Goal: Information Seeking & Learning: Learn about a topic

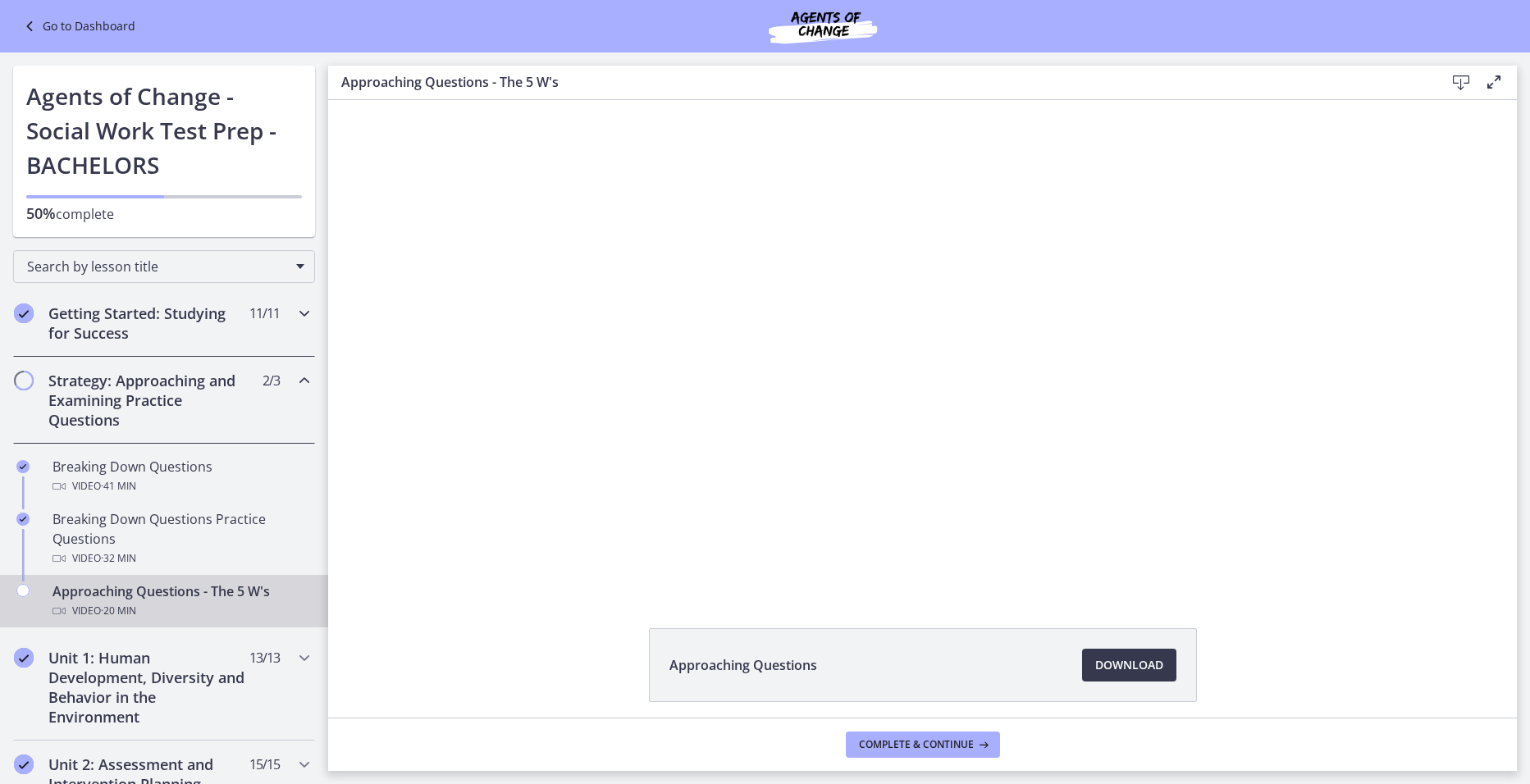
click at [226, 326] on h2 "Getting Started: Studying for Success" at bounding box center [149, 323] width 200 height 40
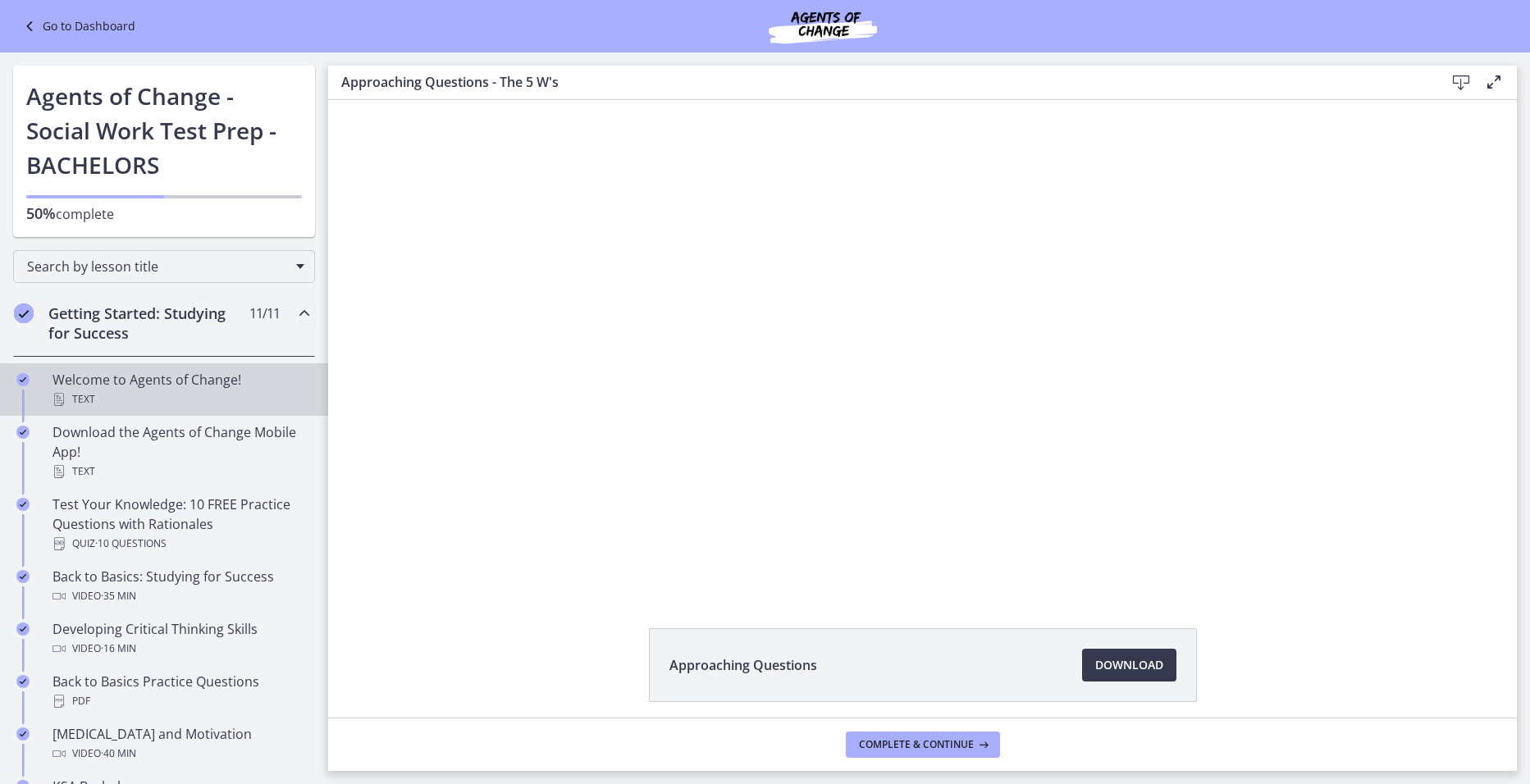
click at [29, 383] on icon "Completed" at bounding box center [23, 380] width 13 height 13
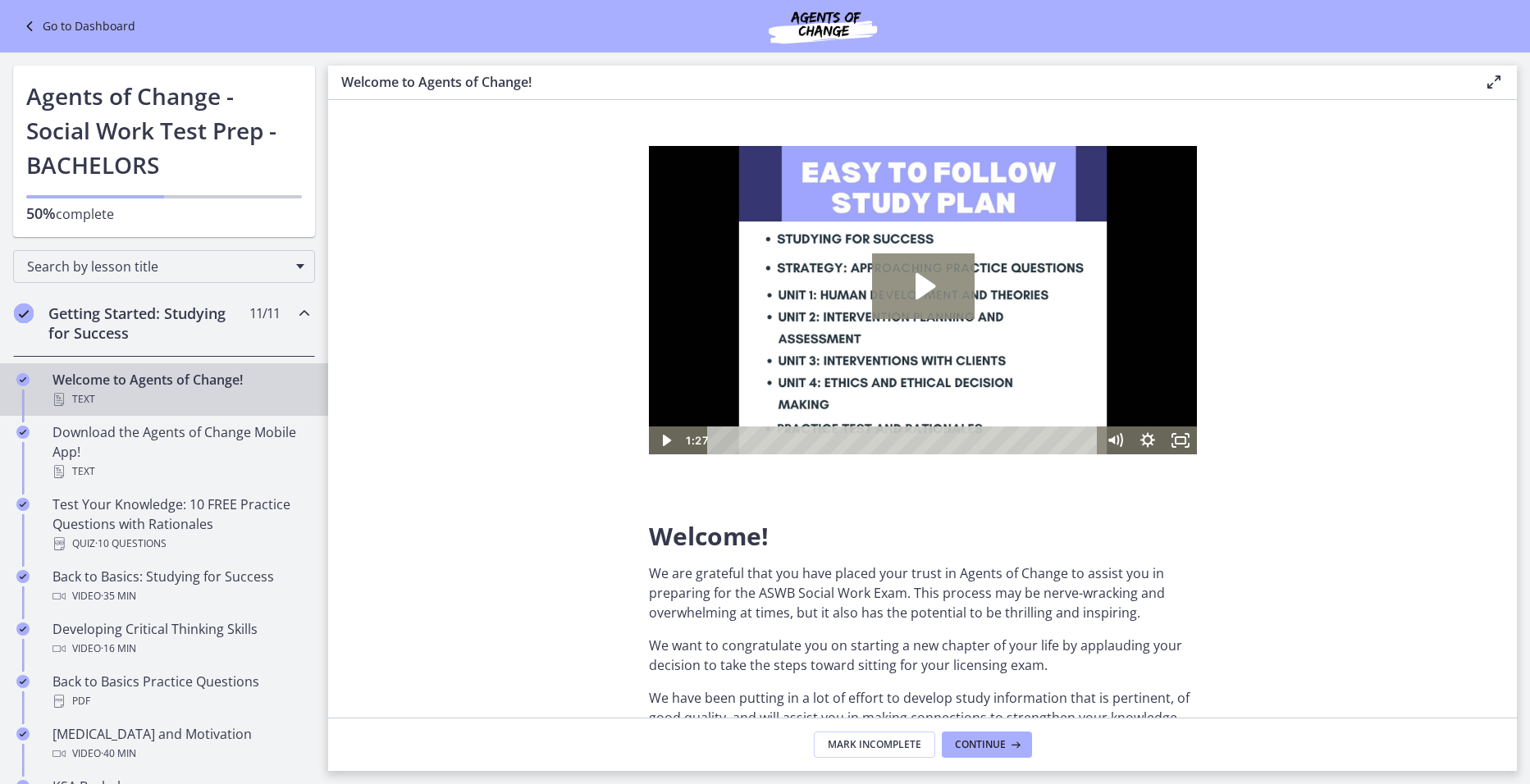
click at [916, 271] on icon "Play Video: c1o6hcmjueu5qasqsu00.mp4" at bounding box center [922, 285] width 103 height 65
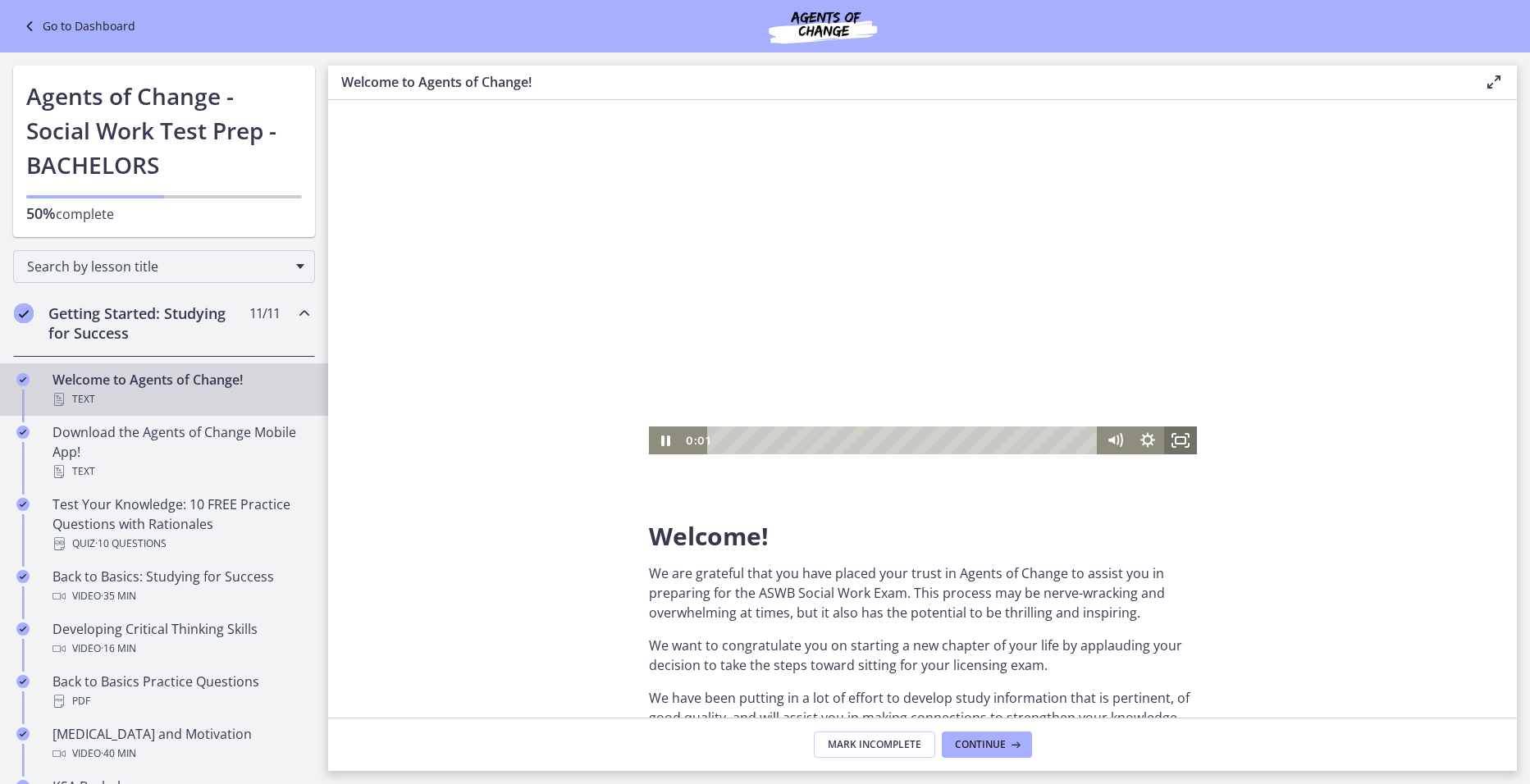
click at [1181, 443] on icon "Fullscreen" at bounding box center [1179, 441] width 33 height 28
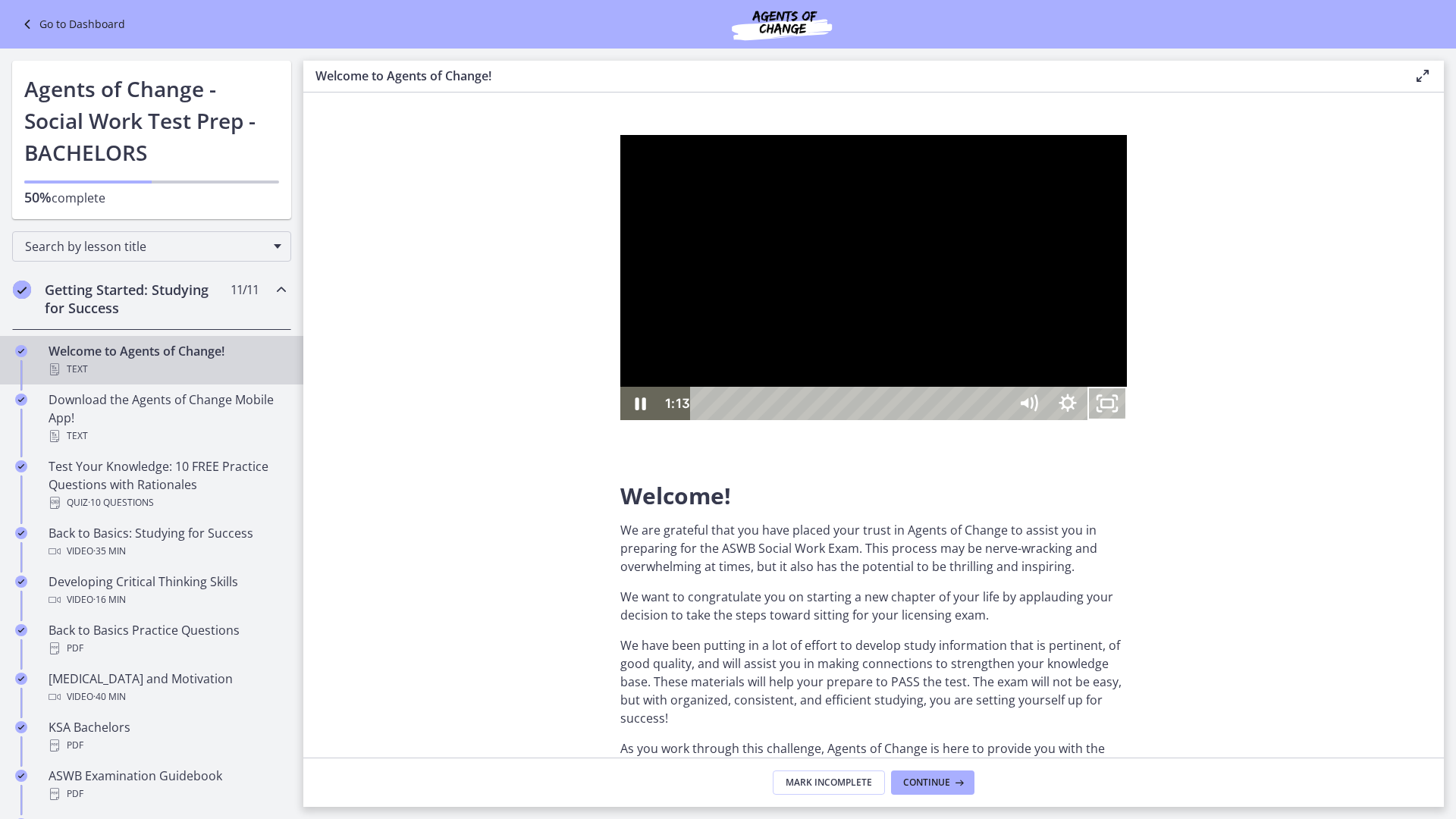
click at [1127, 421] on div at bounding box center [873, 278] width 507 height 285
click at [641, 412] on icon "Play Video" at bounding box center [642, 404] width 12 height 17
click at [1127, 421] on div at bounding box center [873, 278] width 507 height 285
click at [1113, 408] on rect "Unfullscreen" at bounding box center [1107, 404] width 12 height 8
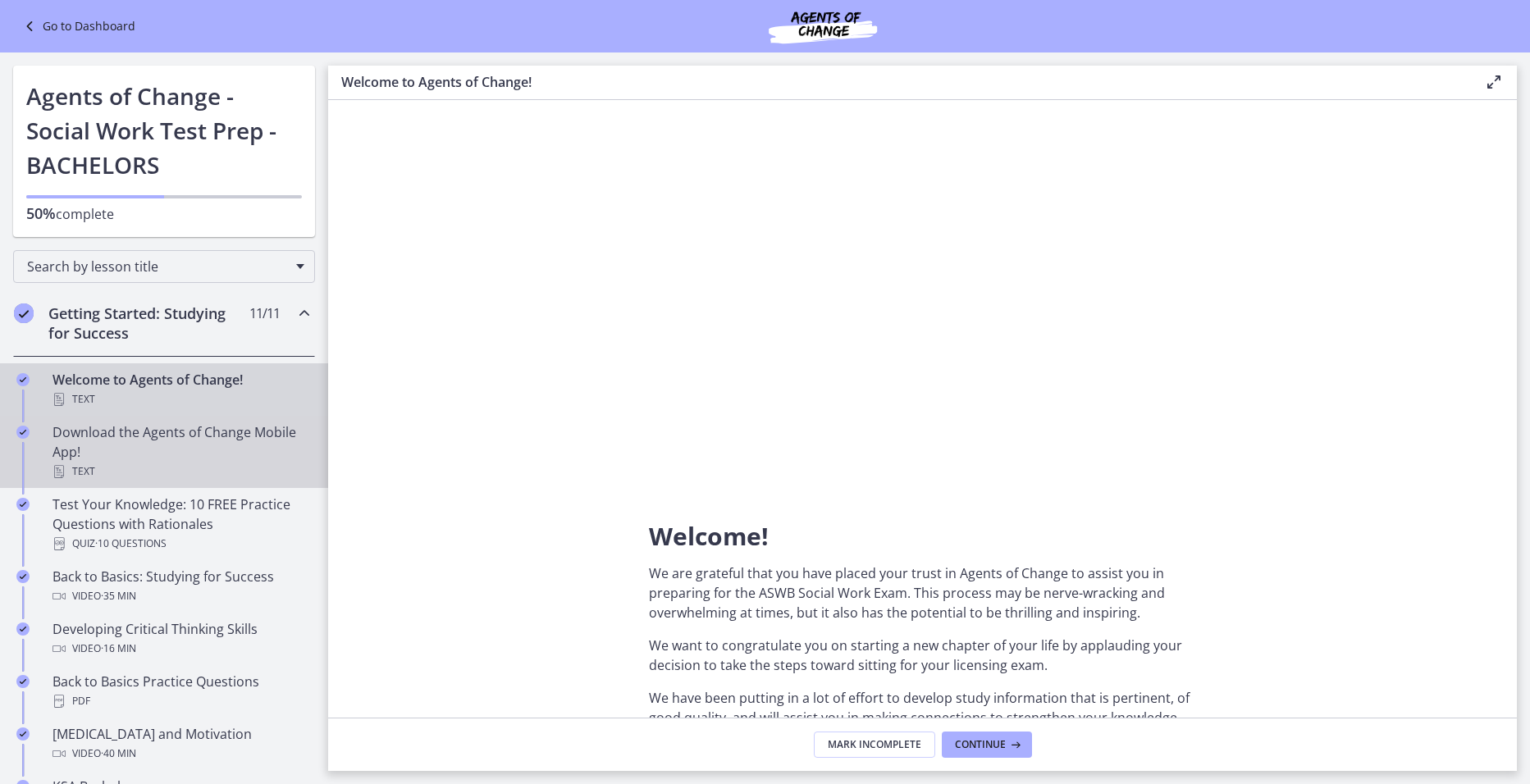
click at [204, 453] on div "Download the Agents of Change Mobile App! Text" at bounding box center [179, 452] width 256 height 59
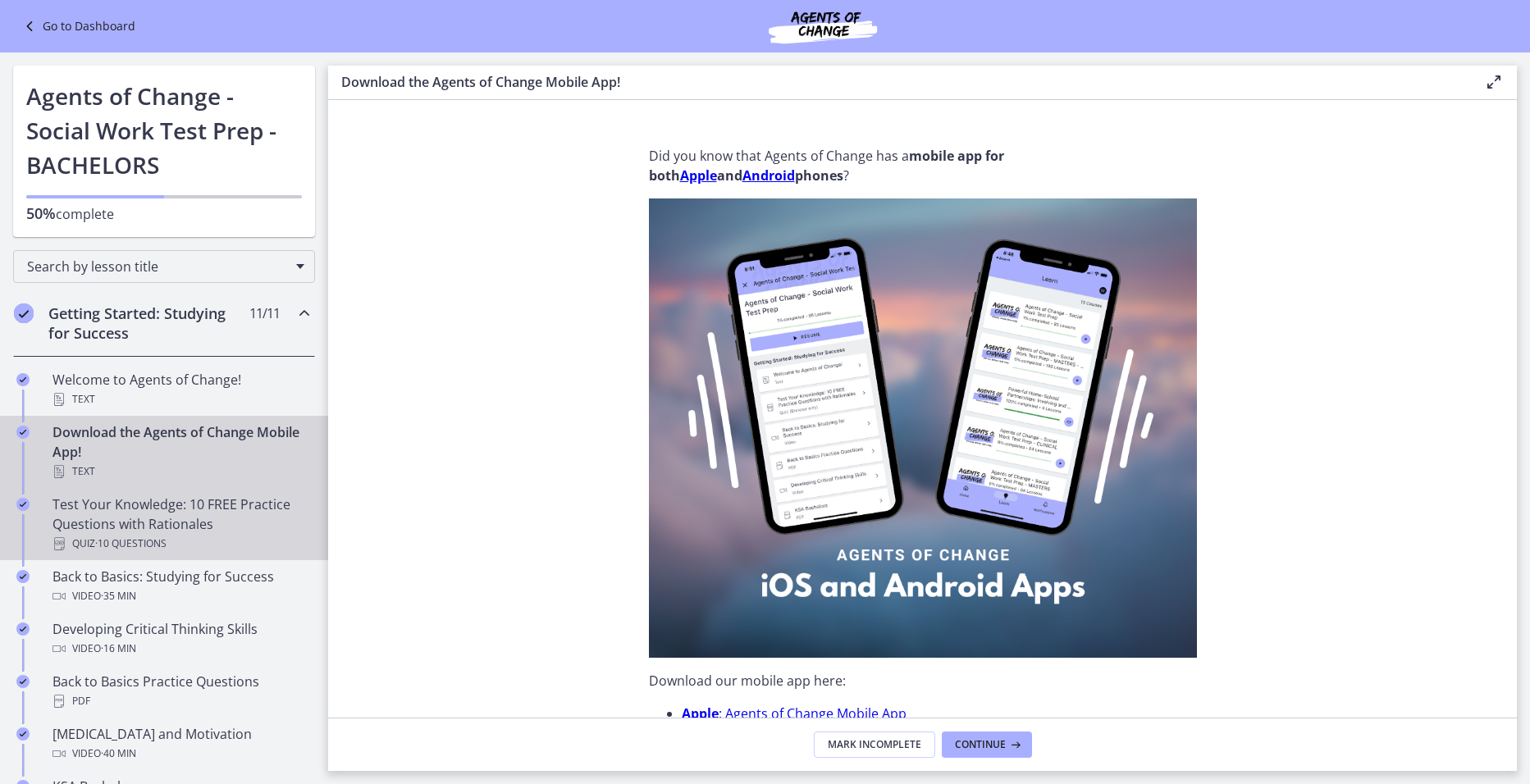
click at [223, 523] on div "Test Your Knowledge: 10 FREE Practice Questions with Rationales Quiz · 10 Quest…" at bounding box center [179, 523] width 256 height 59
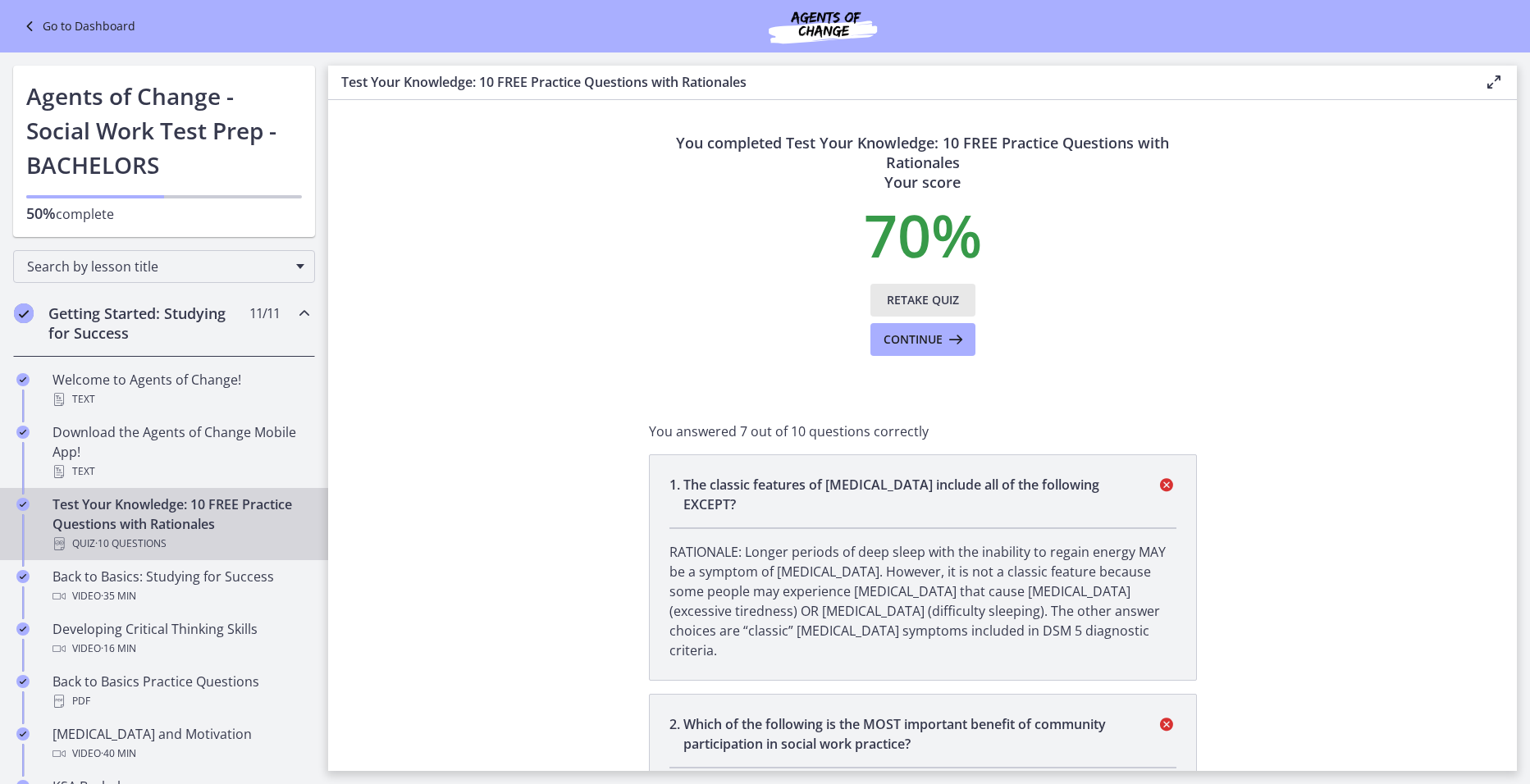
click at [917, 299] on span "Retake Quiz" at bounding box center [922, 300] width 72 height 20
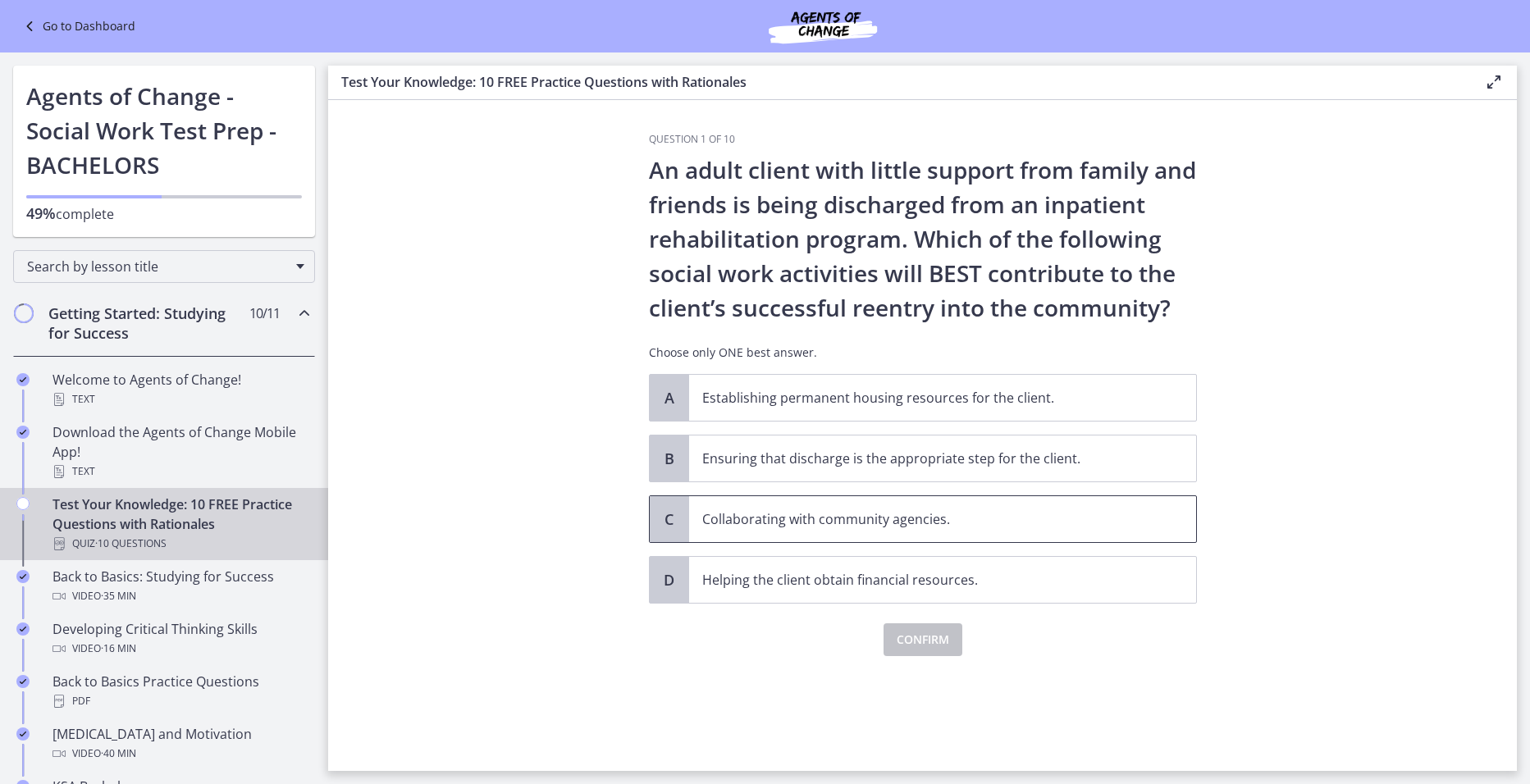
click at [901, 526] on p "Collaborating with community agencies." at bounding box center [926, 519] width 448 height 20
click at [944, 649] on span "Confirm" at bounding box center [922, 640] width 52 height 20
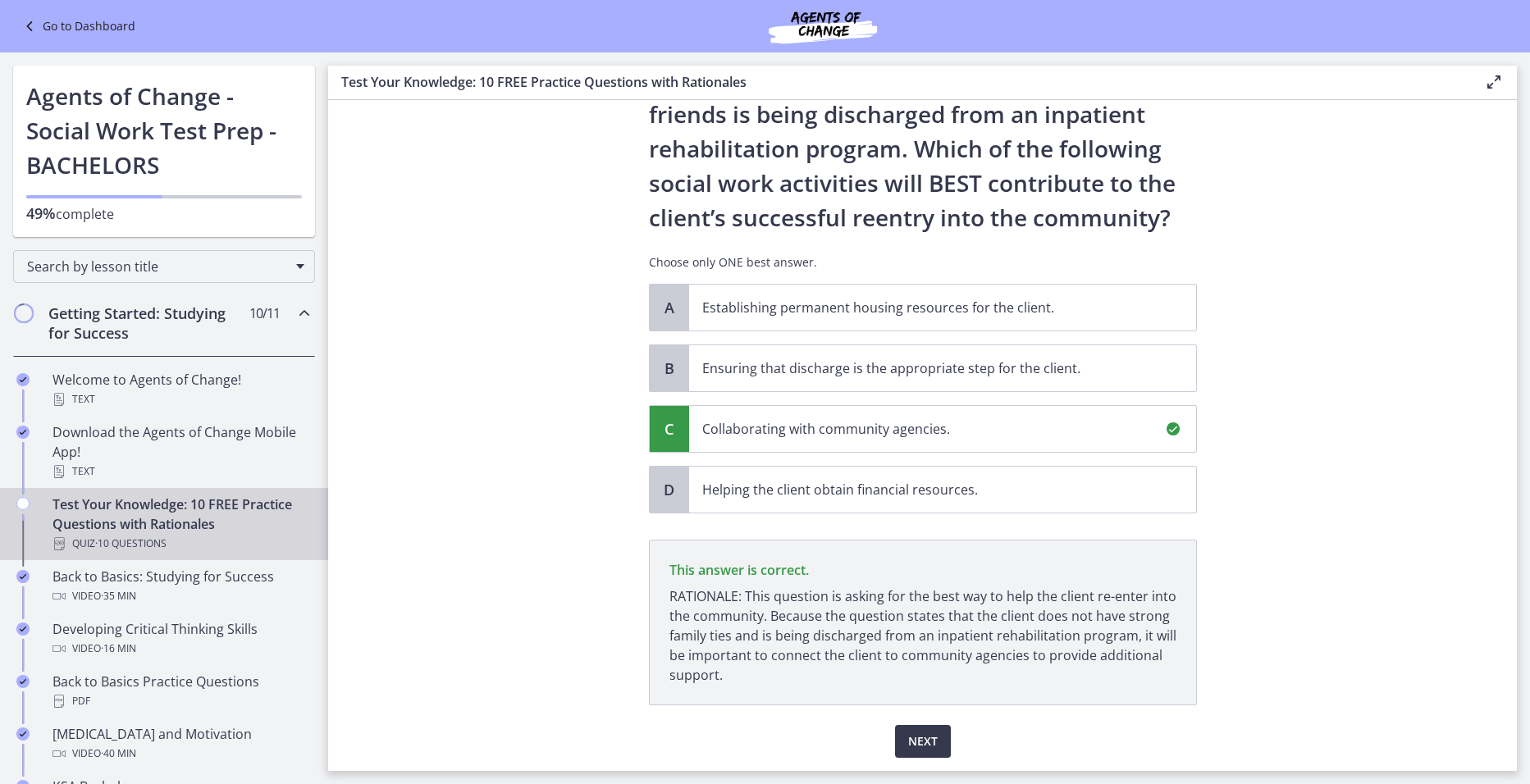
scroll to position [143, 0]
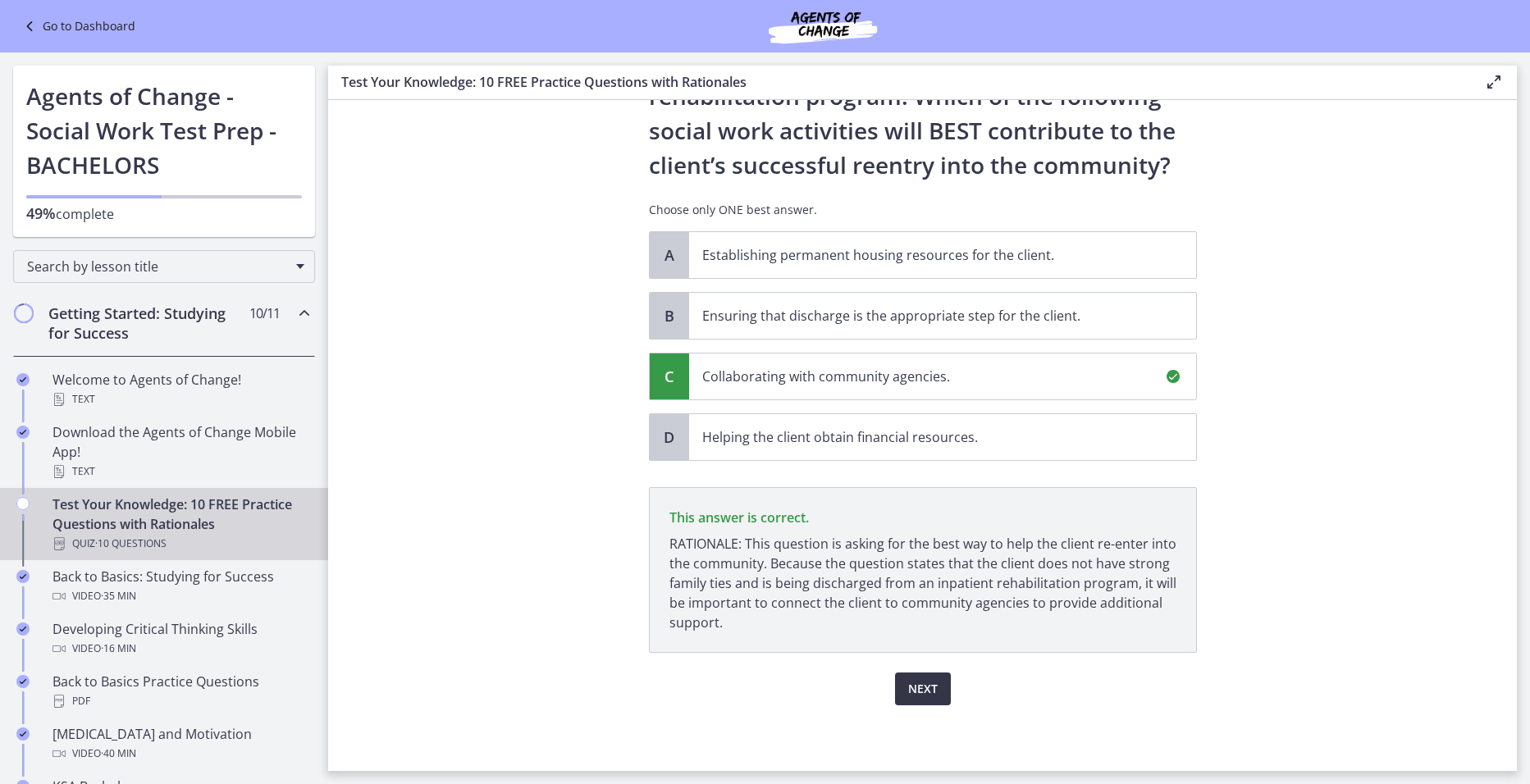
click at [931, 696] on button "Next" at bounding box center [922, 689] width 55 height 33
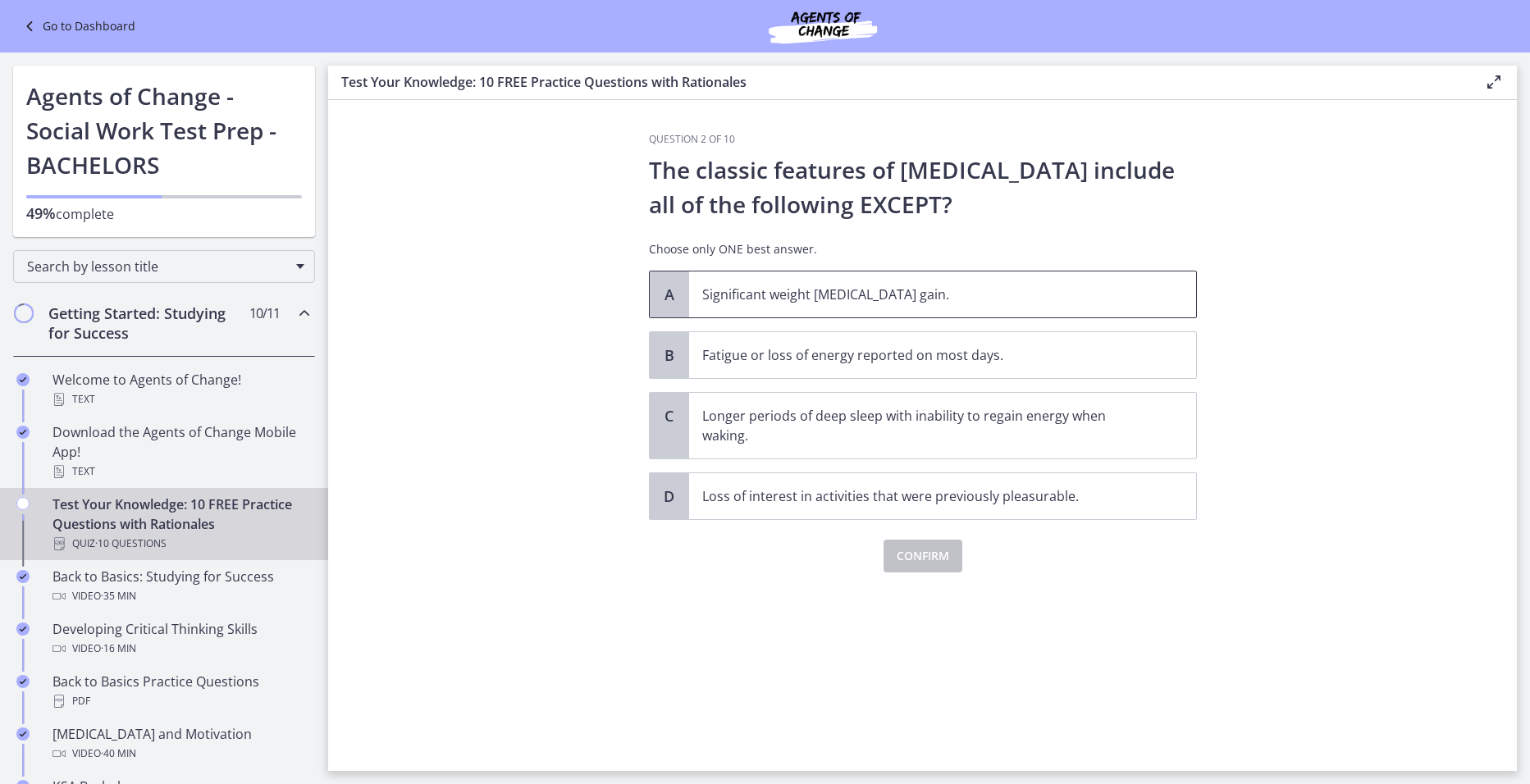
click at [932, 291] on p "Significant weight [MEDICAL_DATA] gain." at bounding box center [926, 294] width 448 height 20
click at [947, 548] on span "Confirm" at bounding box center [922, 557] width 52 height 20
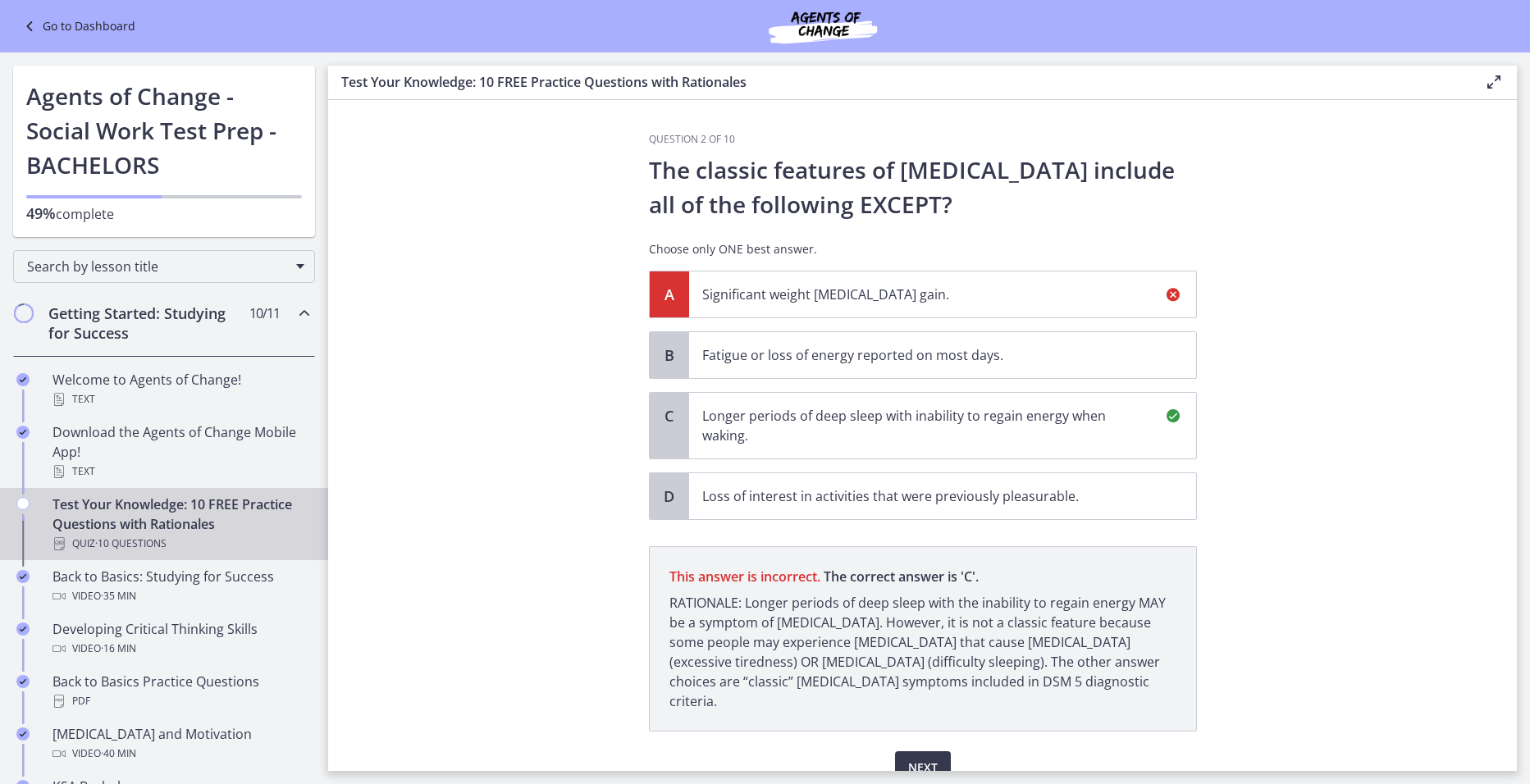
scroll to position [59, 0]
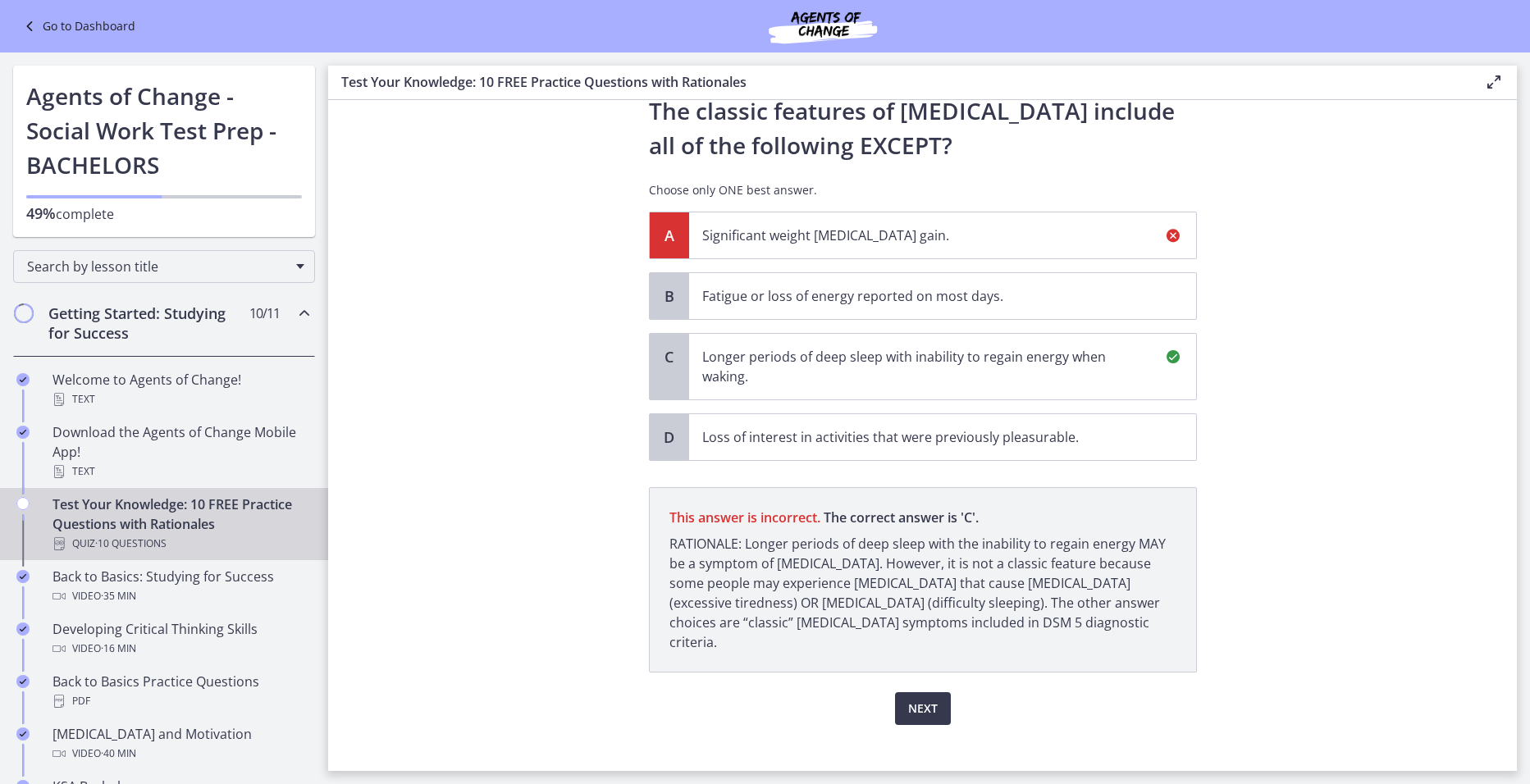
click at [901, 356] on p "Longer periods of deep sleep with inability to regain energy when waking." at bounding box center [926, 367] width 448 height 40
click at [920, 699] on span "Next" at bounding box center [923, 709] width 30 height 20
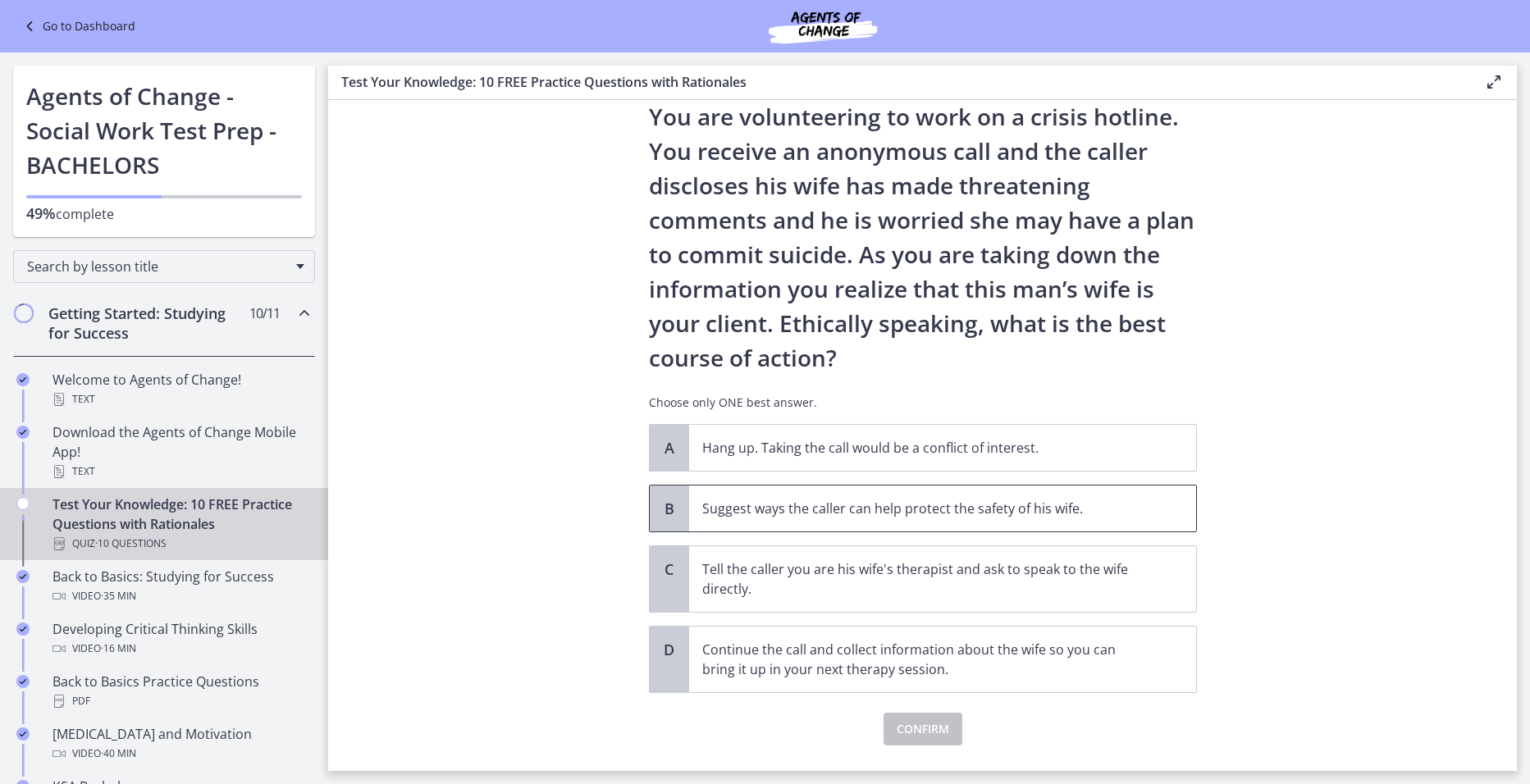
scroll to position [82, 0]
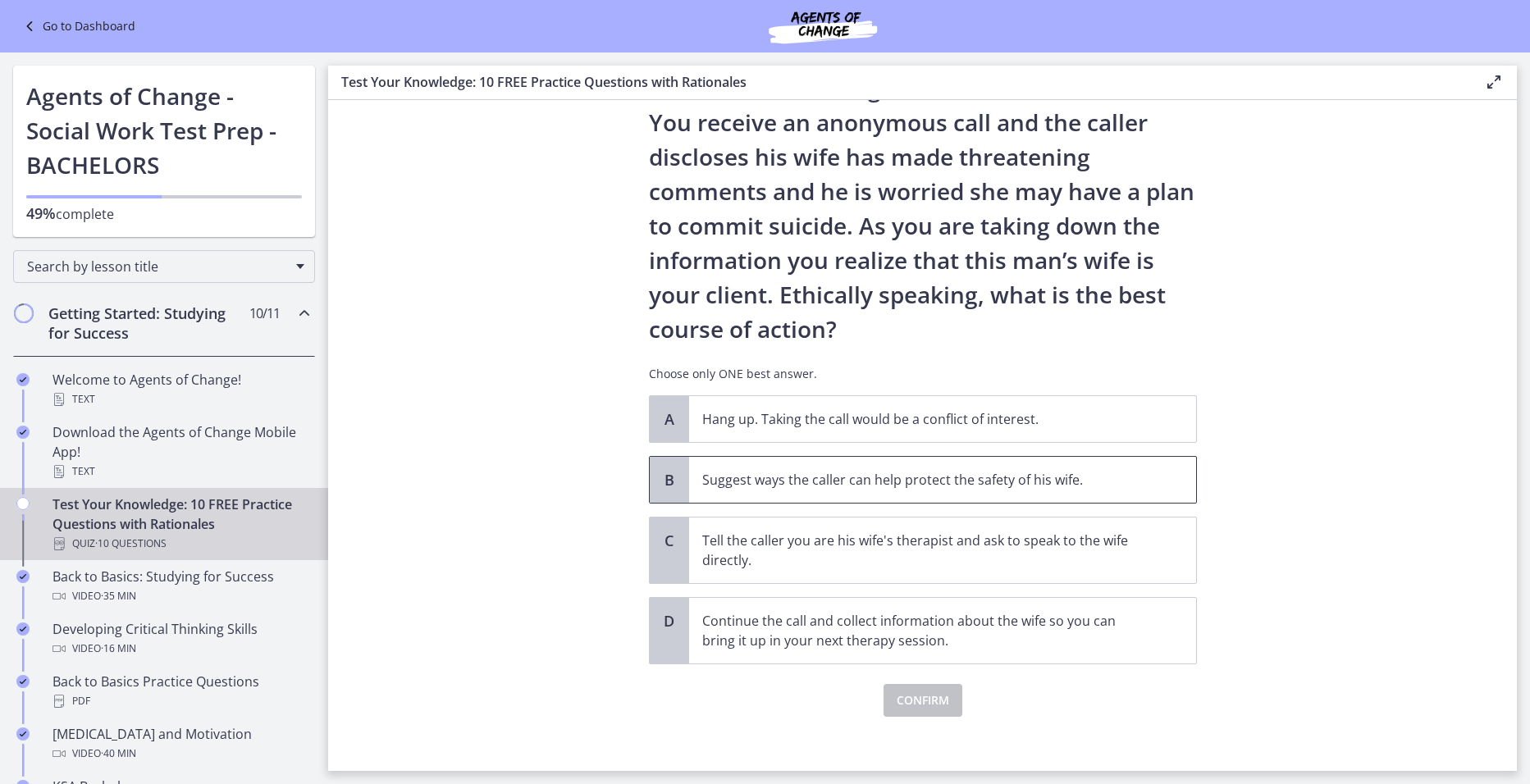
click at [1037, 489] on p "Suggest ways the caller can help protect the safety of his wife." at bounding box center [926, 480] width 448 height 20
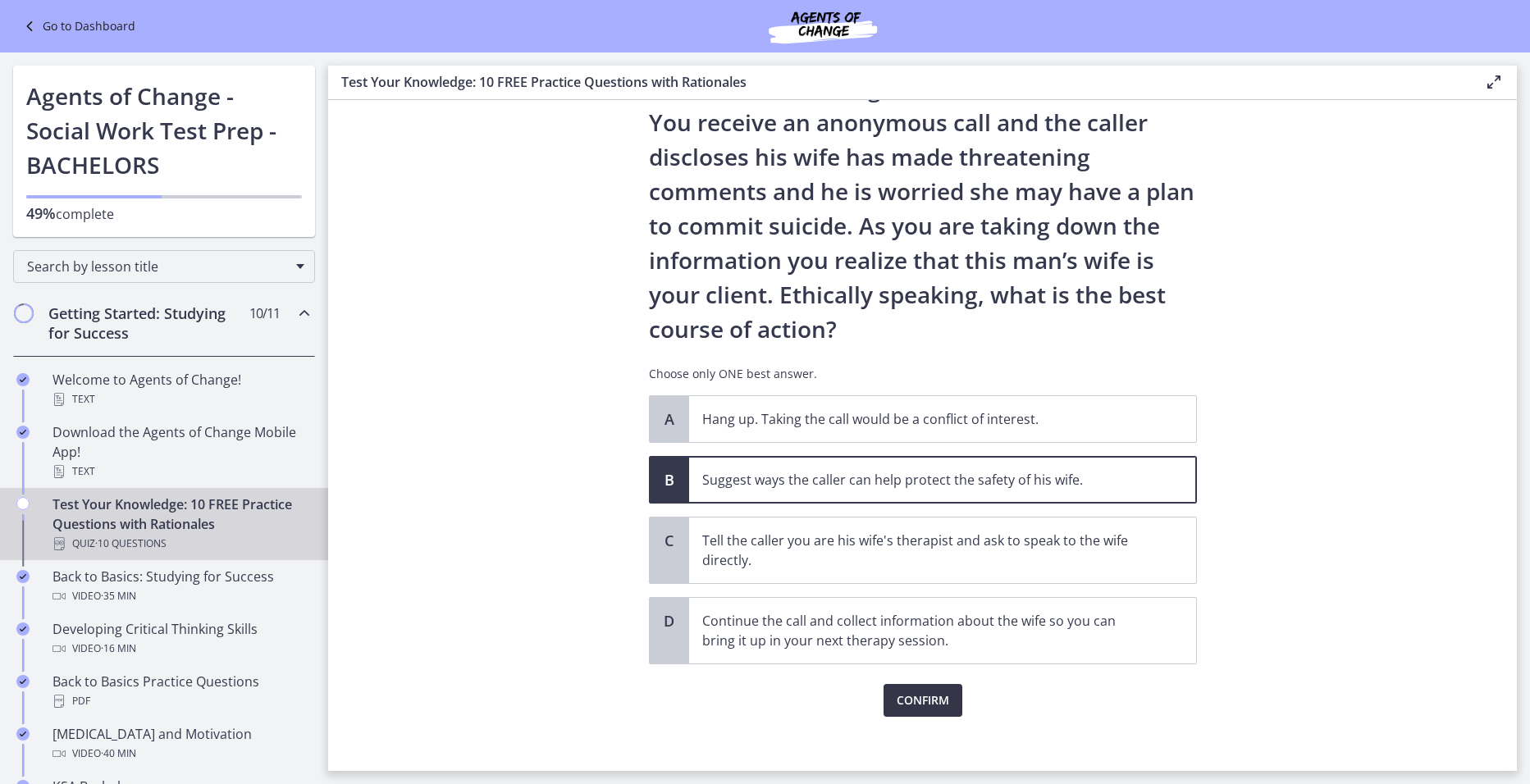
click at [934, 693] on span "Confirm" at bounding box center [922, 700] width 52 height 20
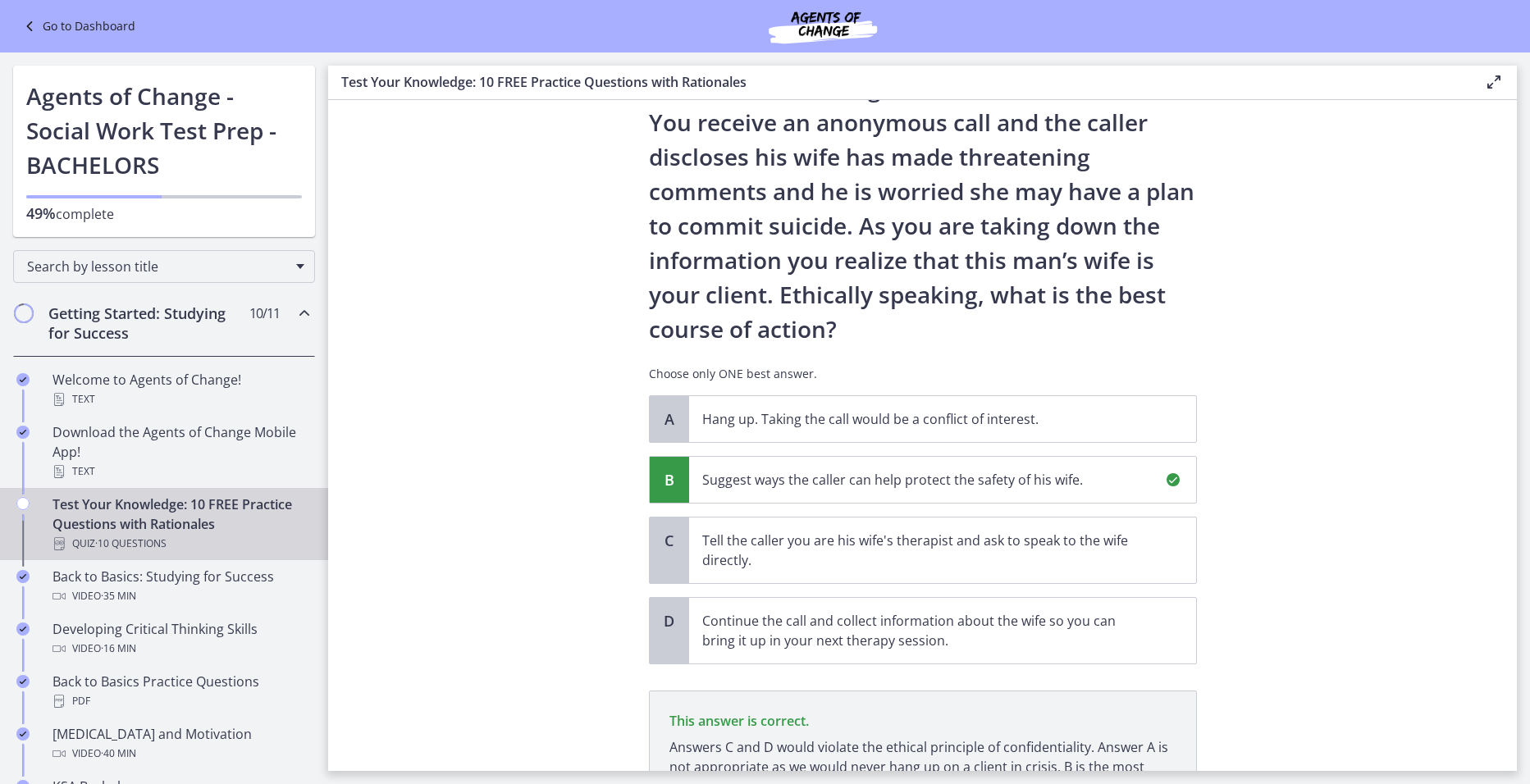
scroll to position [246, 0]
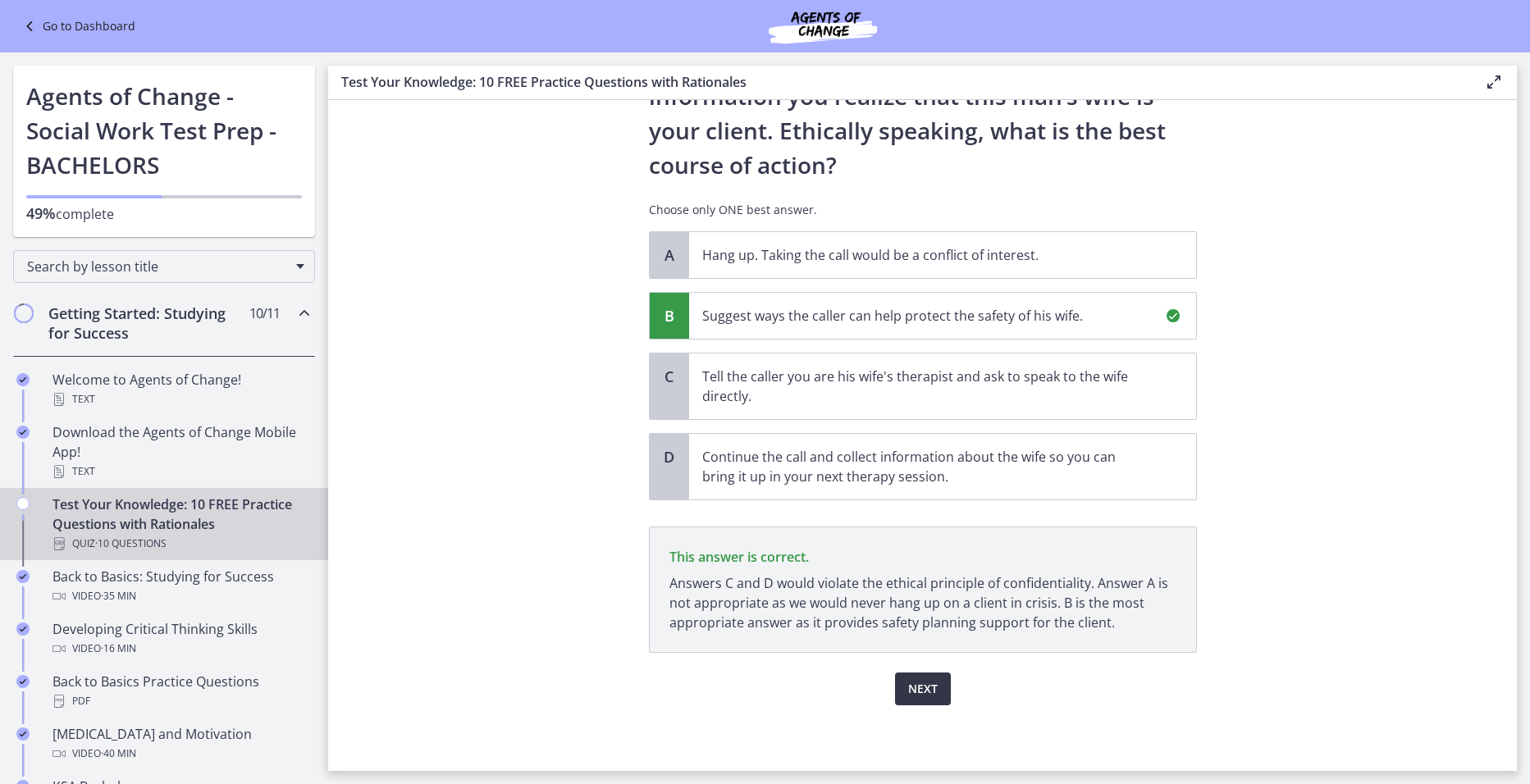
click at [908, 680] on span "Next" at bounding box center [923, 689] width 30 height 20
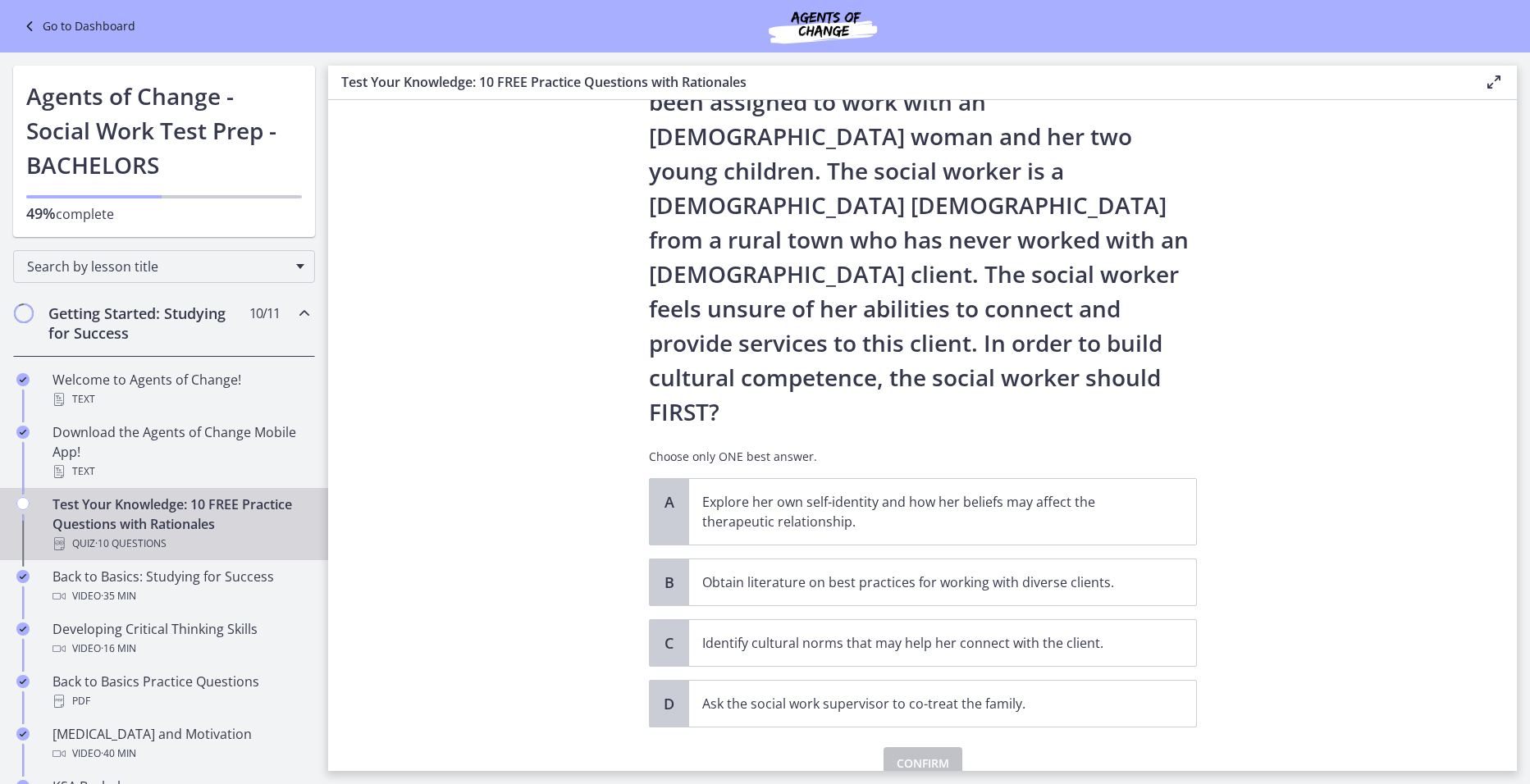
scroll to position [108, 0]
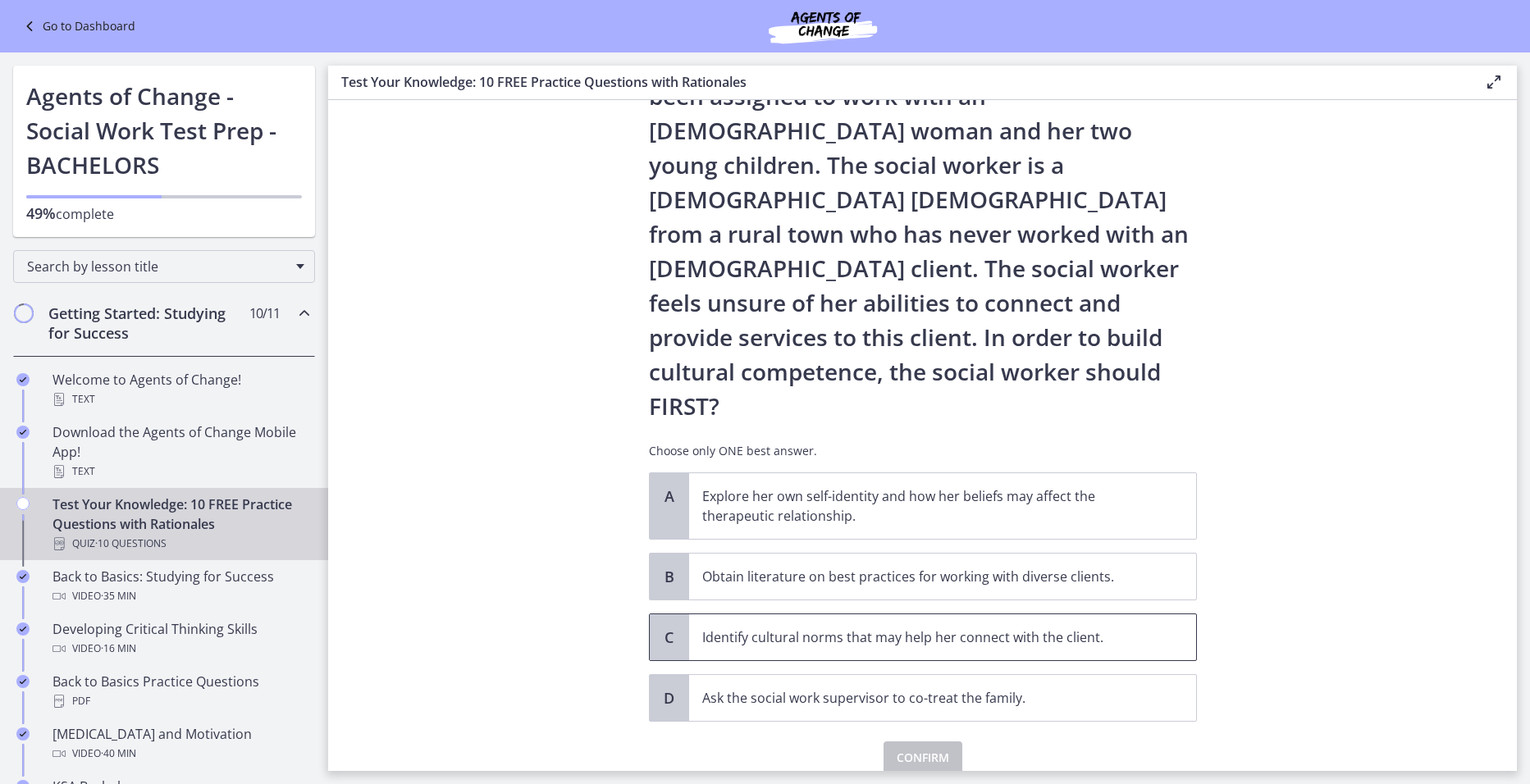
click at [915, 628] on p "Identify cultural norms that may help her connect with the client." at bounding box center [926, 638] width 448 height 20
click at [902, 748] on span "Confirm" at bounding box center [922, 758] width 52 height 20
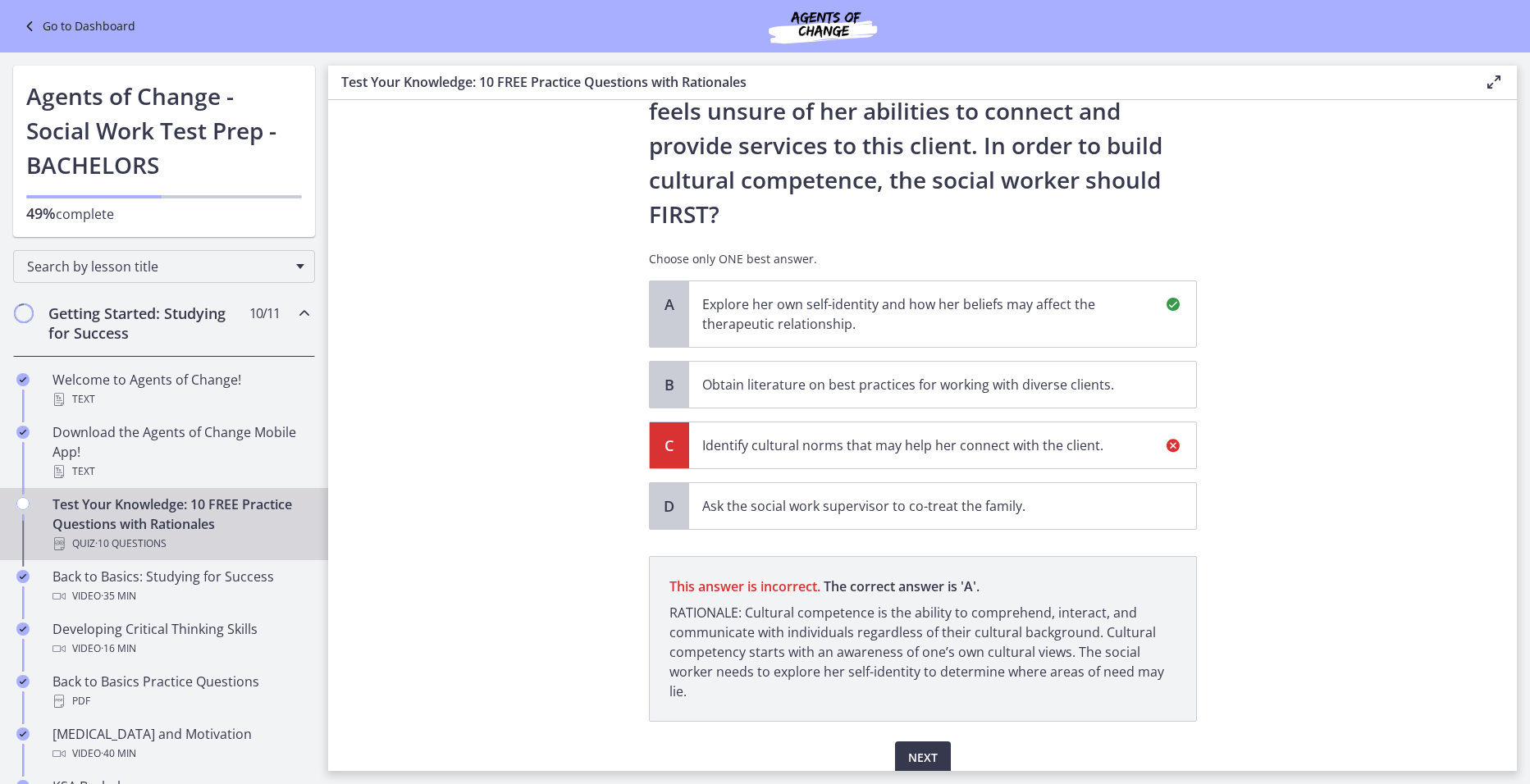
click at [815, 294] on p "Explore her own self-identity and how her beliefs may affect the therapeutic re…" at bounding box center [926, 314] width 448 height 40
click at [1041, 294] on p "Explore her own self-identity and how her beliefs may affect the therapeutic re…" at bounding box center [926, 314] width 448 height 40
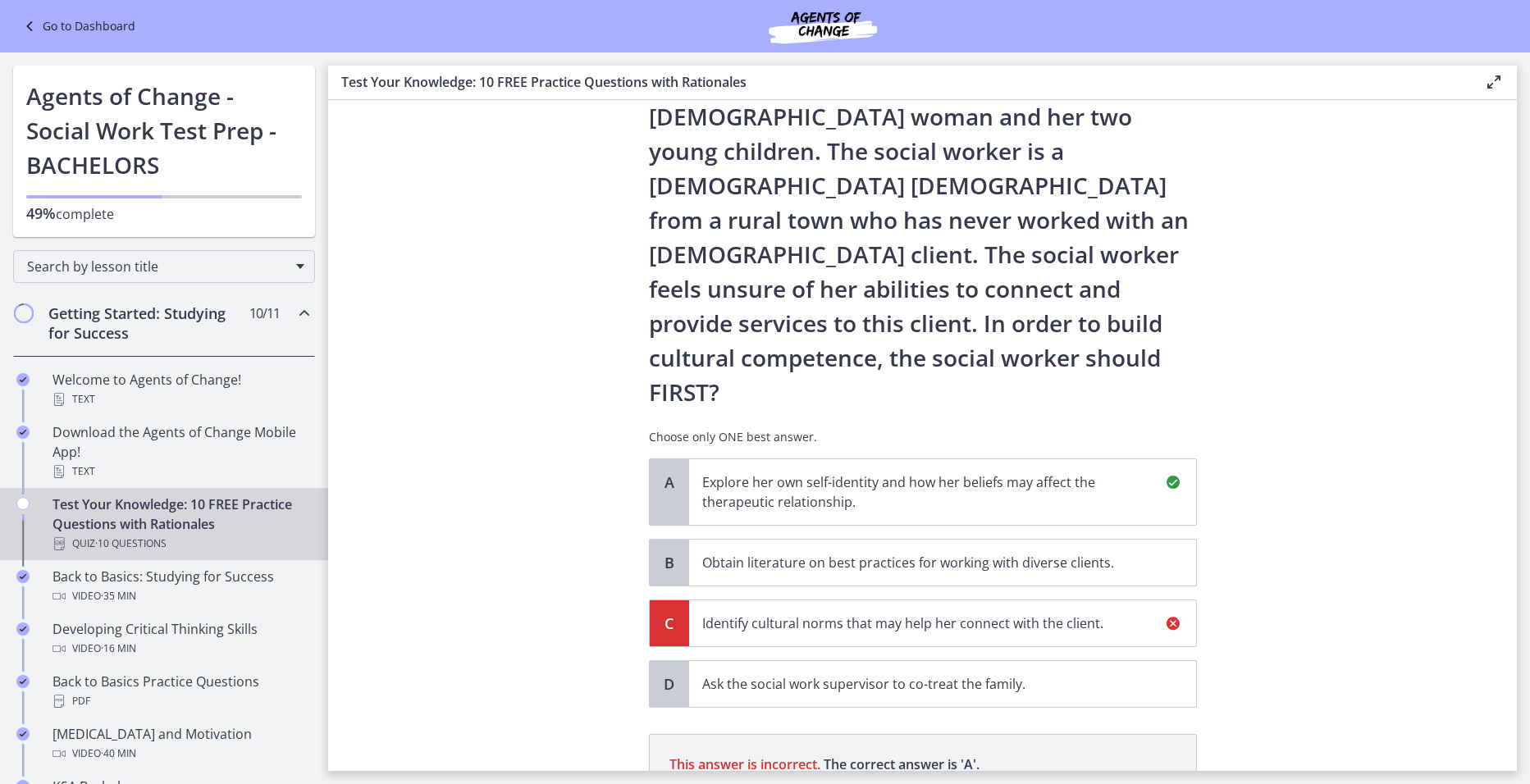
scroll to position [246, 0]
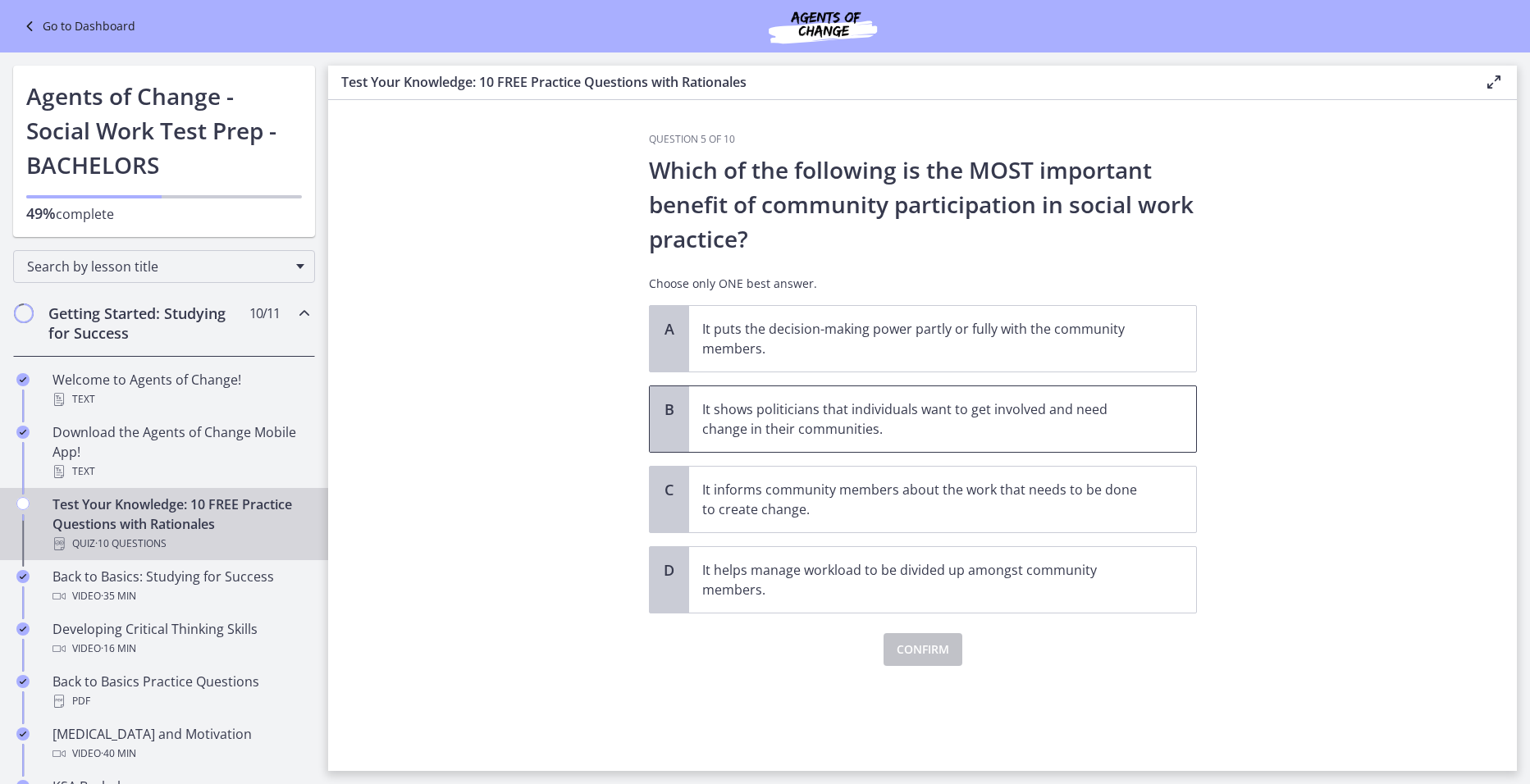
click at [944, 433] on p "It shows politicians that individuals want to get involved and need change in t…" at bounding box center [926, 419] width 448 height 40
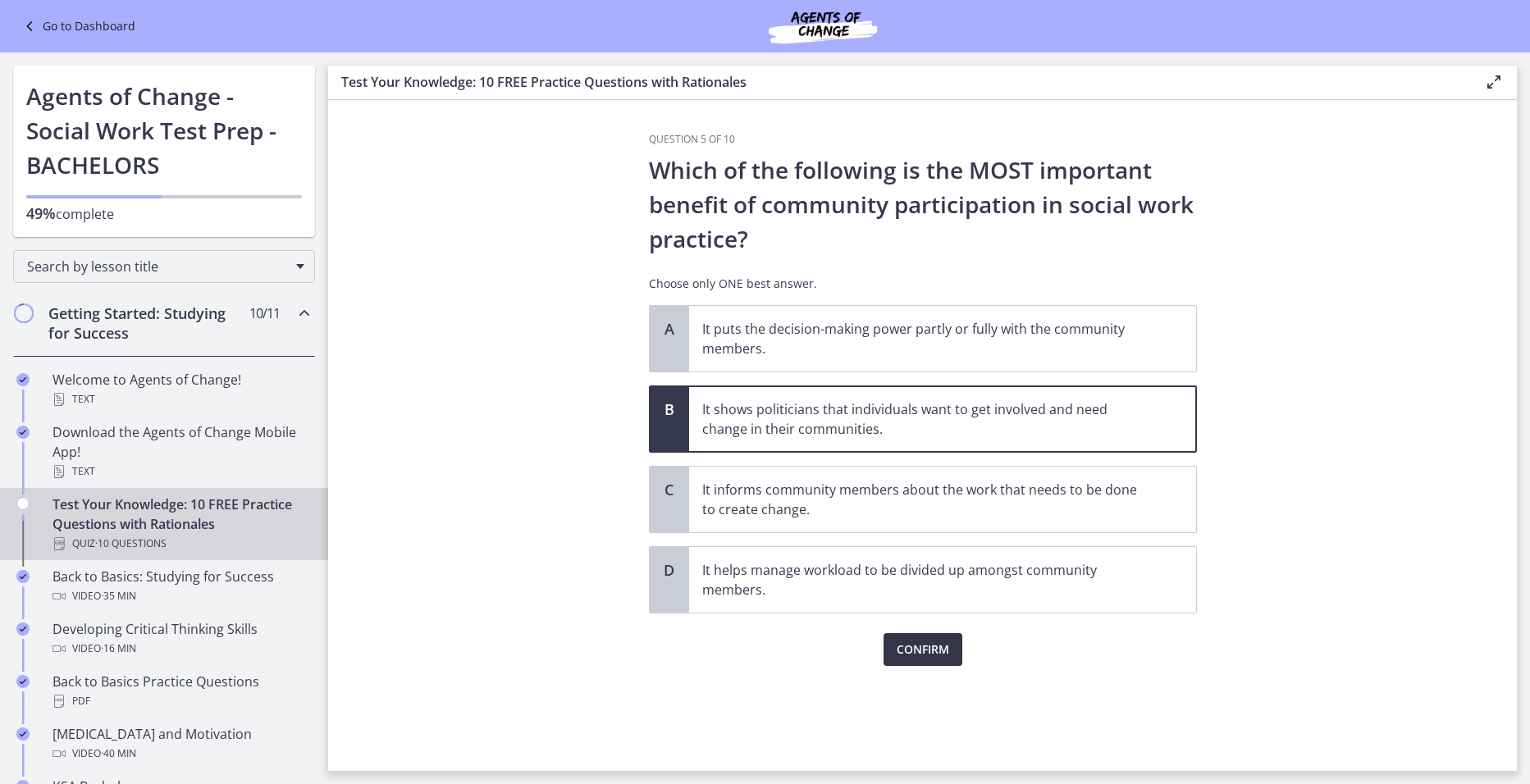
click at [945, 649] on span "Confirm" at bounding box center [922, 650] width 52 height 20
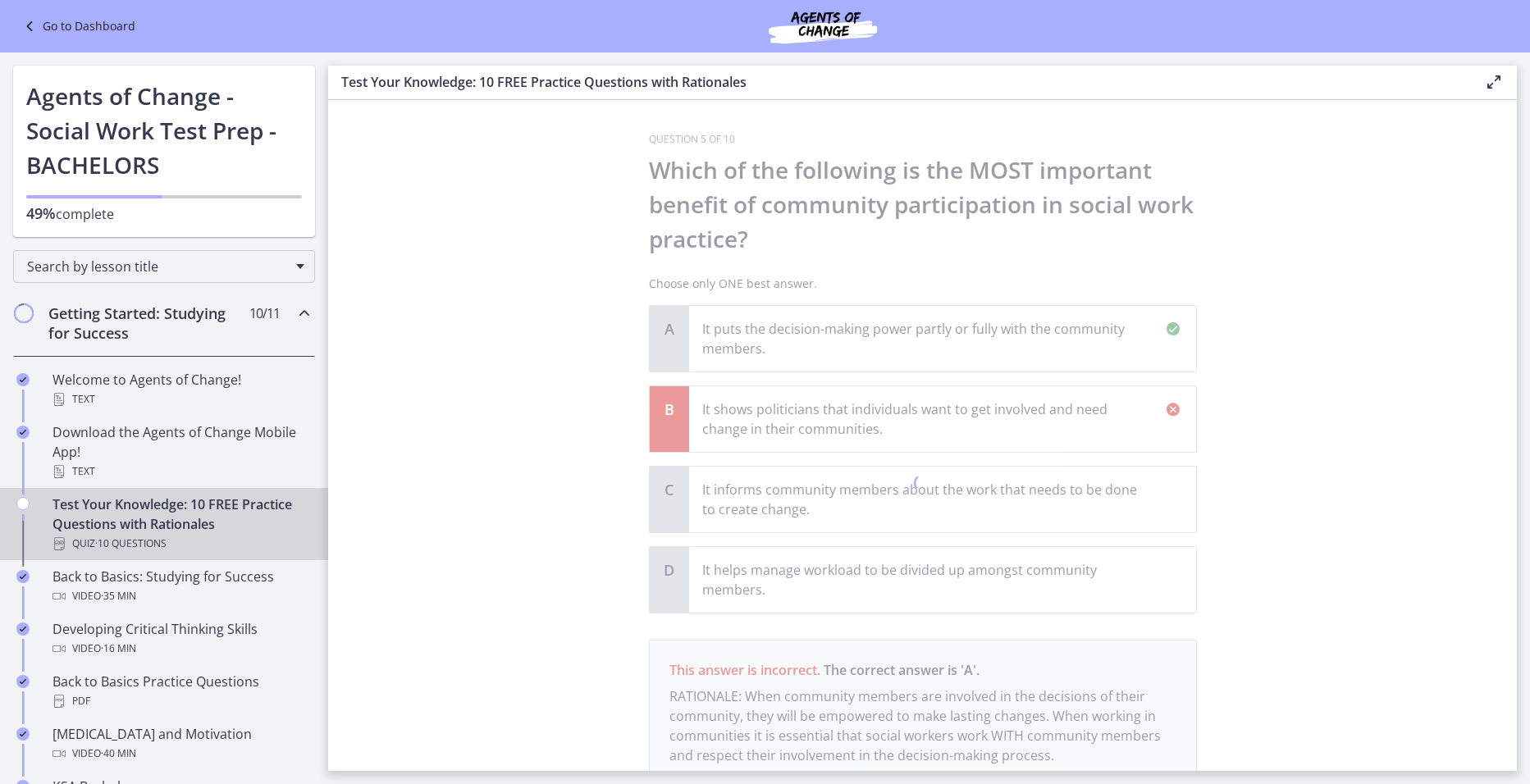
scroll to position [133, 0]
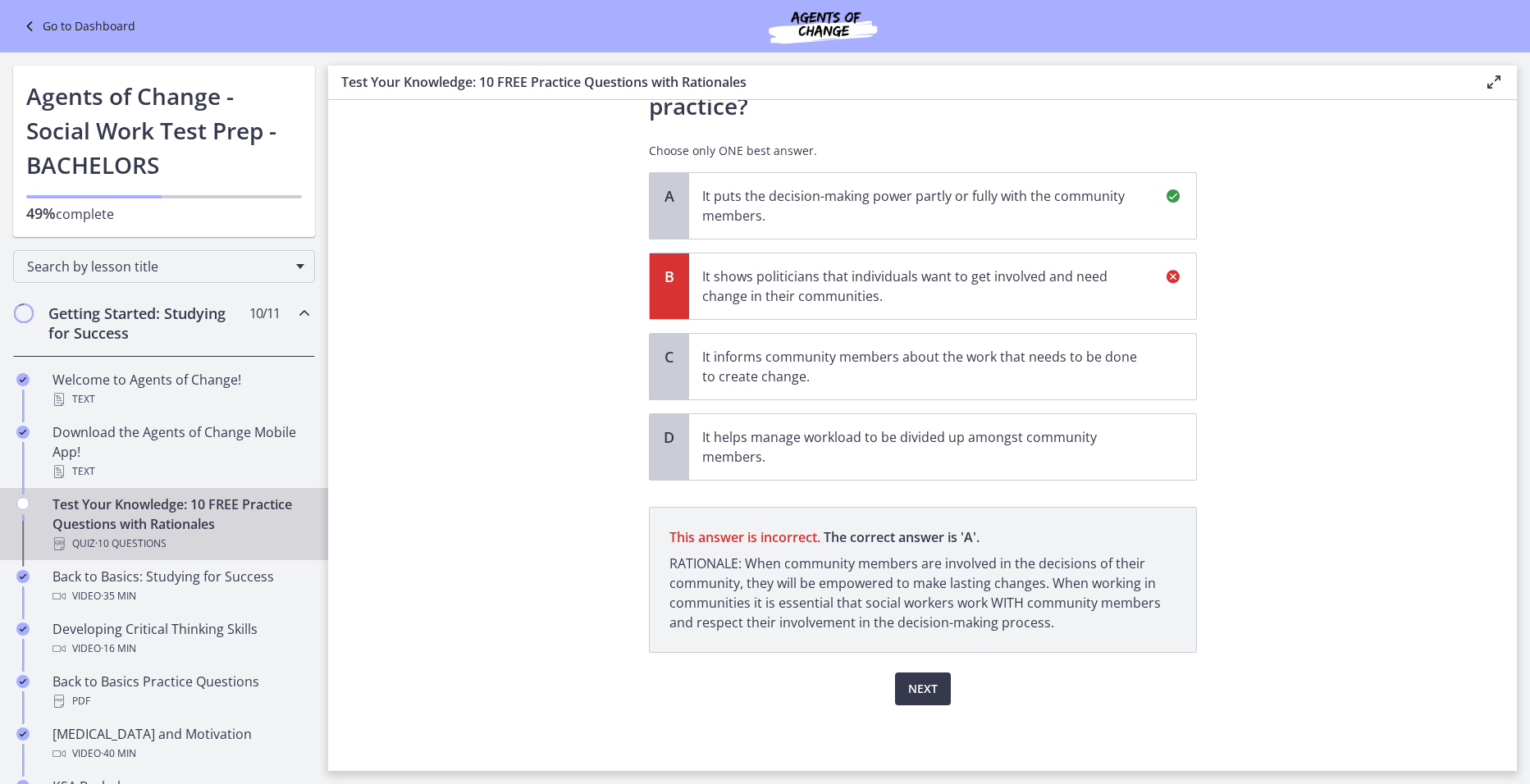
drag, startPoint x: 883, startPoint y: 289, endPoint x: 887, endPoint y: 270, distance: 19.4
click at [887, 270] on div "A It puts the decision-making power partly or fully with the community members.…" at bounding box center [923, 326] width 548 height 308
drag, startPoint x: 887, startPoint y: 270, endPoint x: 892, endPoint y: 221, distance: 49.3
click at [892, 221] on p "It puts the decision-making power partly or fully with the community members." at bounding box center [926, 206] width 448 height 40
click at [911, 685] on span "Next" at bounding box center [923, 689] width 30 height 20
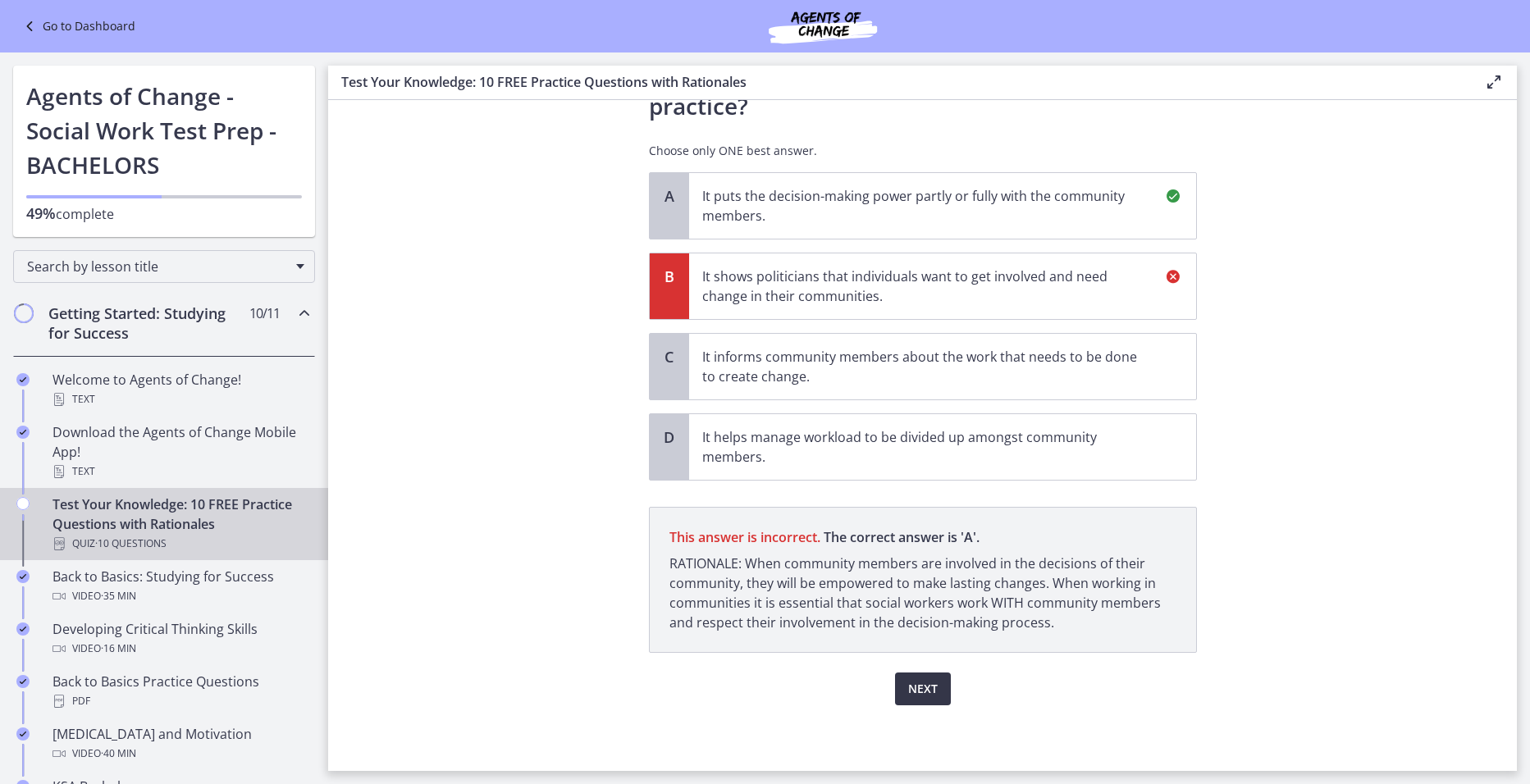
scroll to position [0, 0]
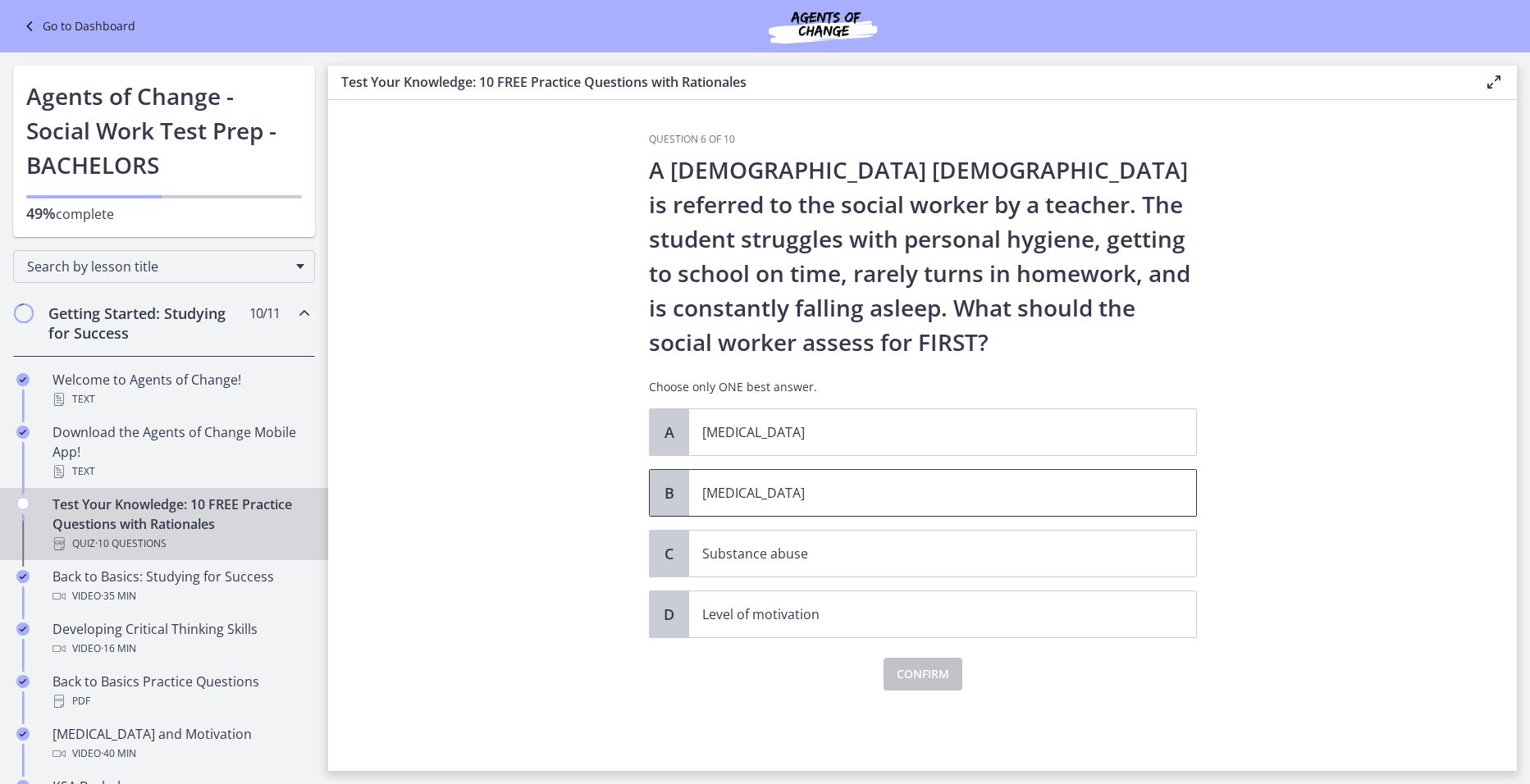
click at [834, 490] on p "[MEDICAL_DATA]" at bounding box center [926, 493] width 448 height 20
click at [888, 673] on button "Confirm" at bounding box center [922, 674] width 79 height 33
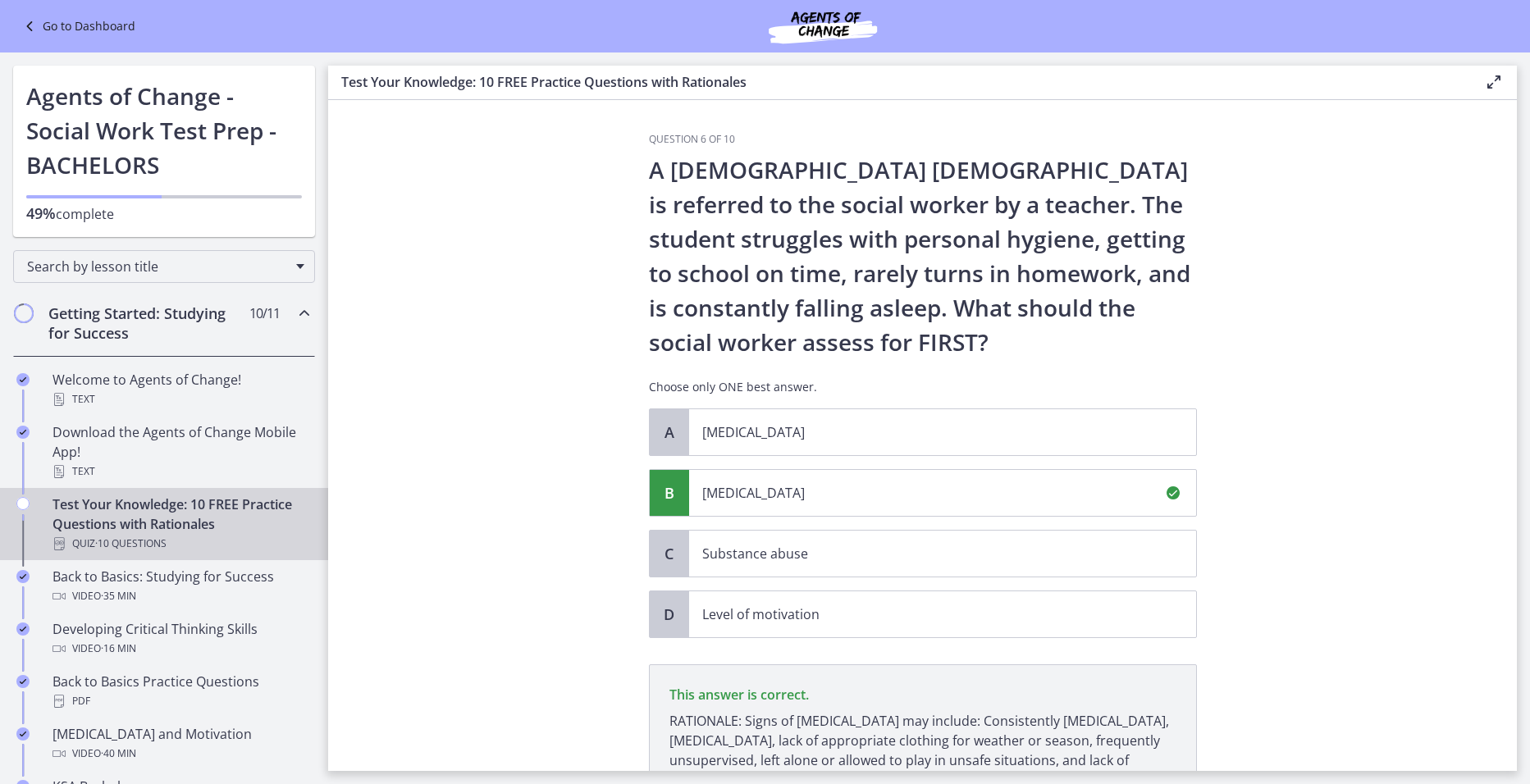
scroll to position [177, 0]
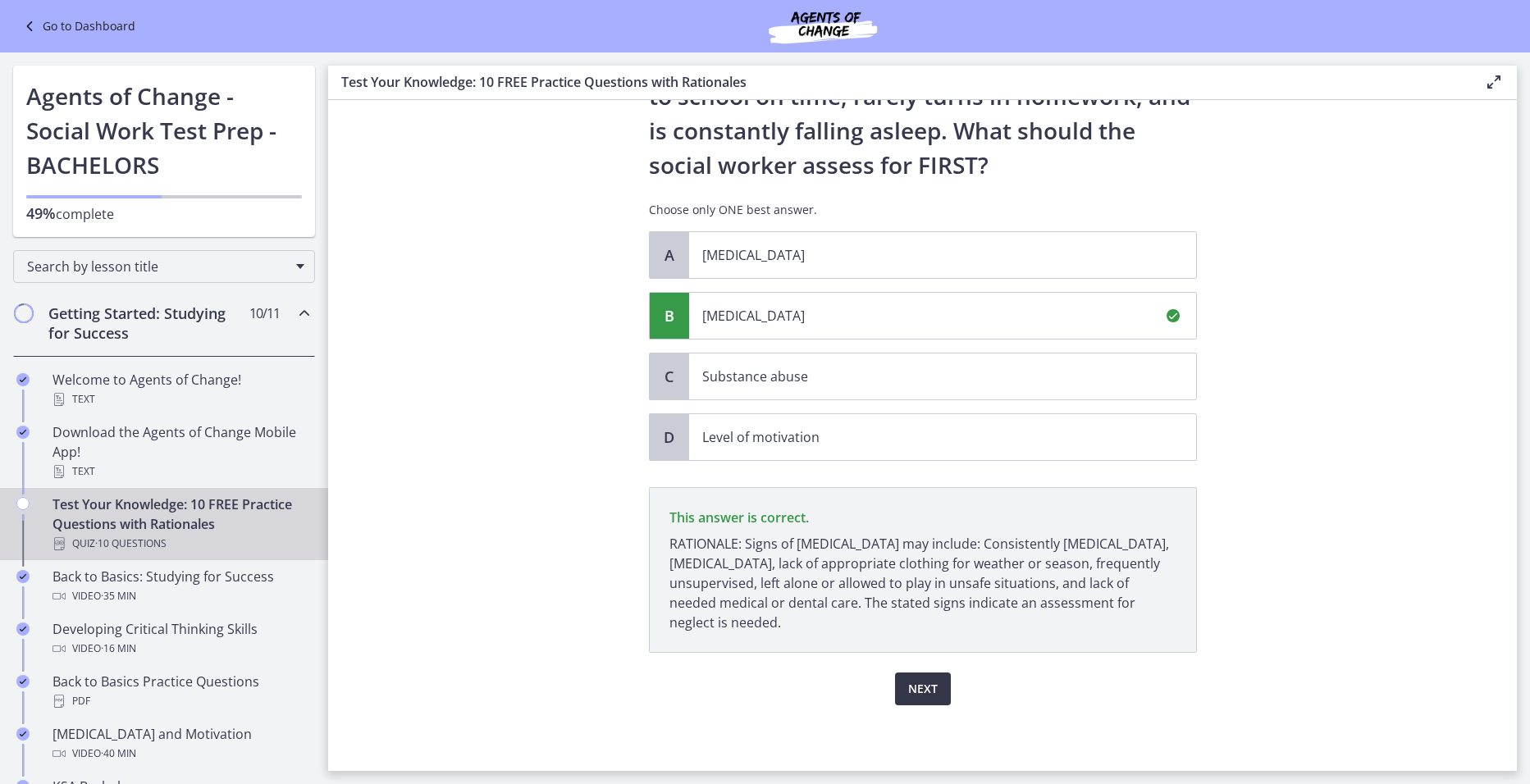
click at [908, 692] on span "Next" at bounding box center [923, 689] width 30 height 20
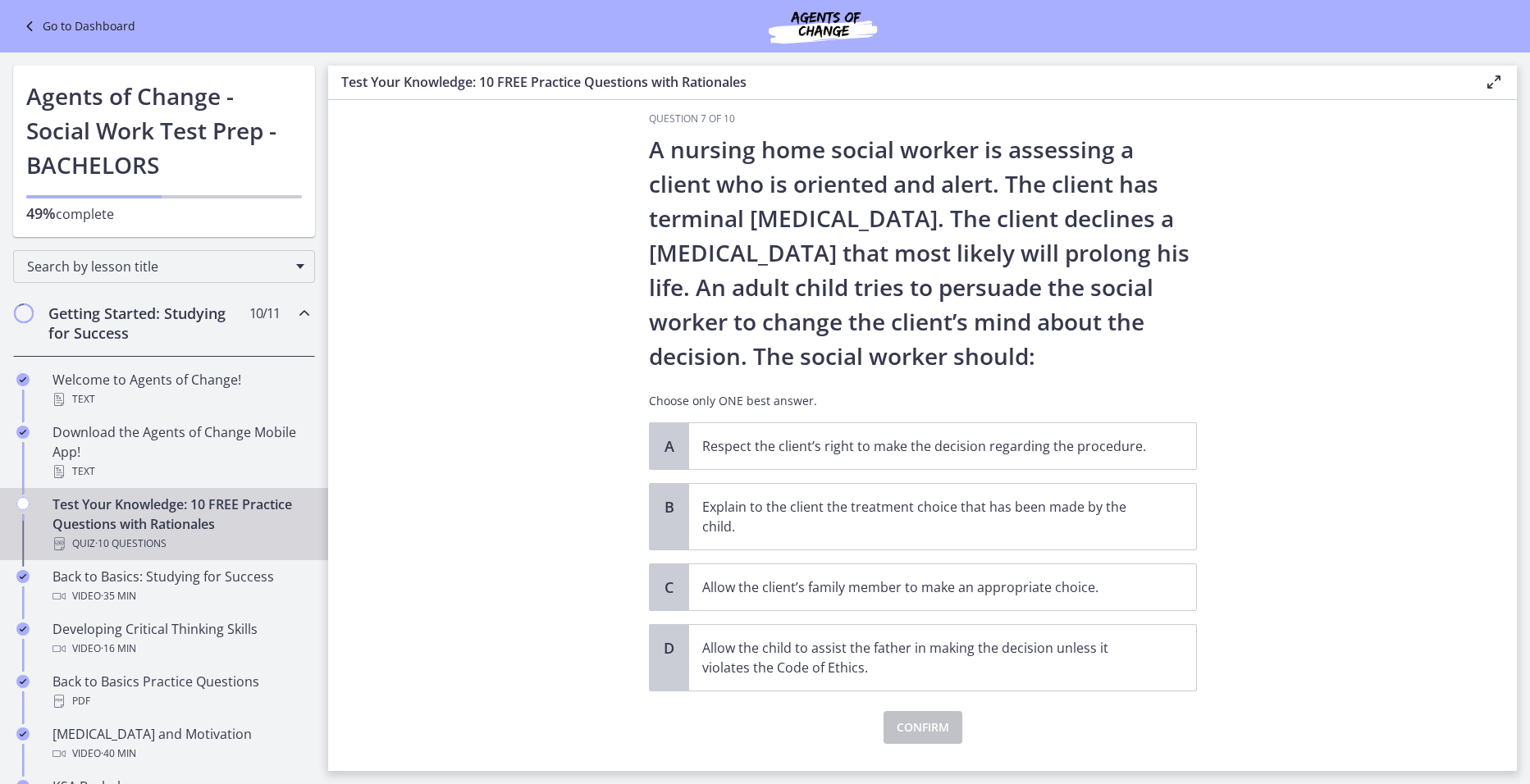
scroll to position [0, 0]
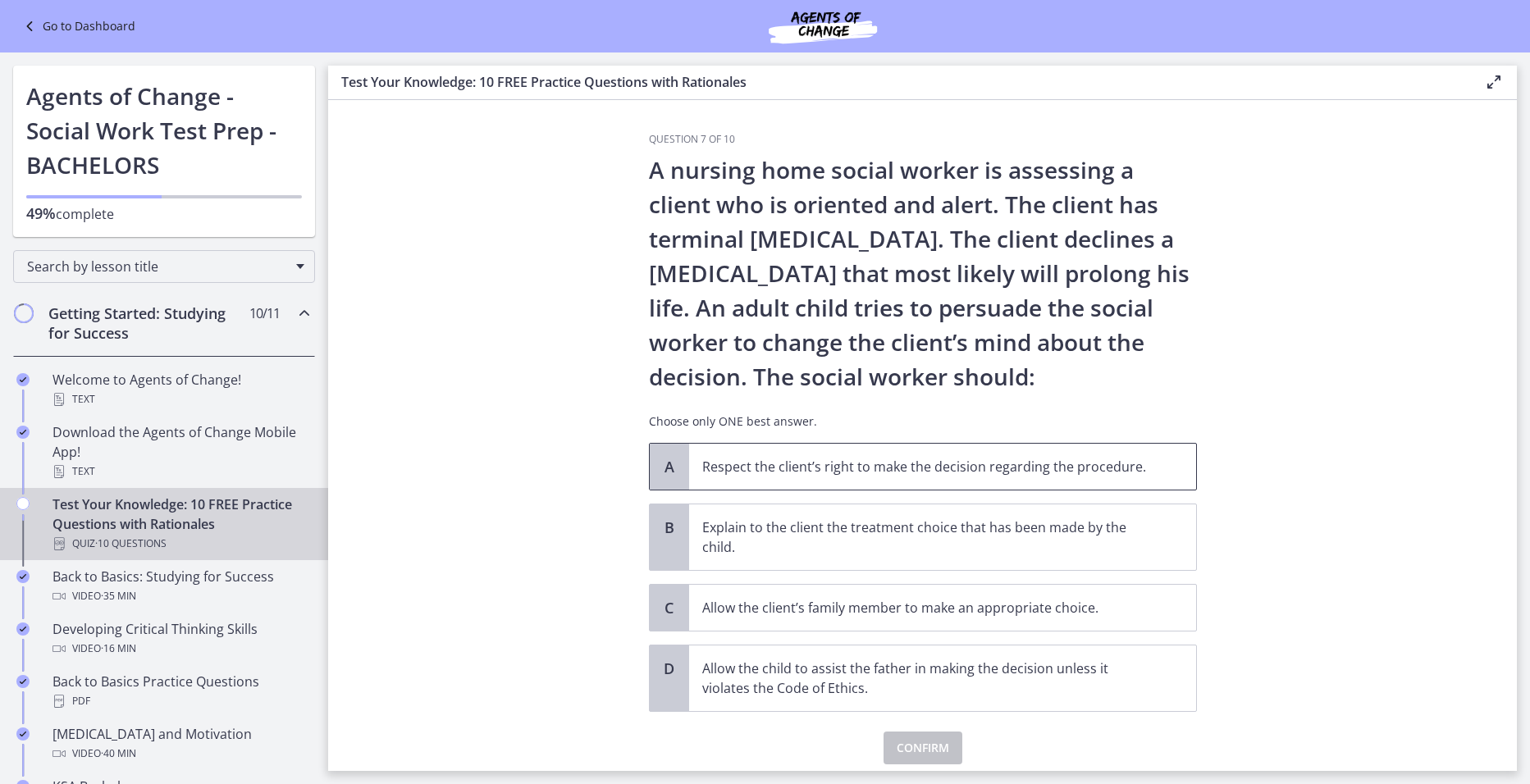
click at [999, 474] on p "Respect the client’s right to make the decision regarding the procedure." at bounding box center [926, 466] width 448 height 20
click at [920, 749] on span "Confirm" at bounding box center [922, 748] width 52 height 20
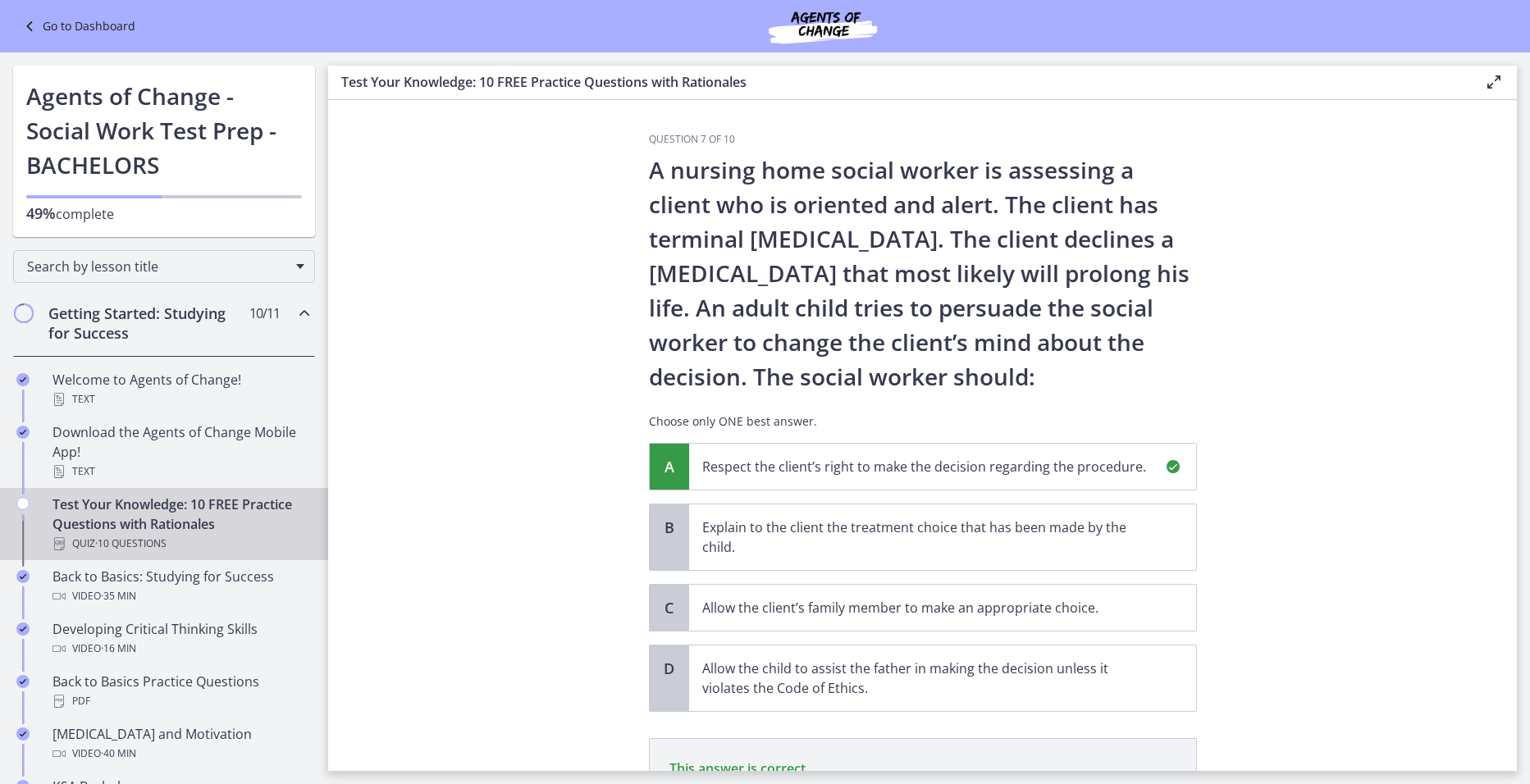
scroll to position [232, 0]
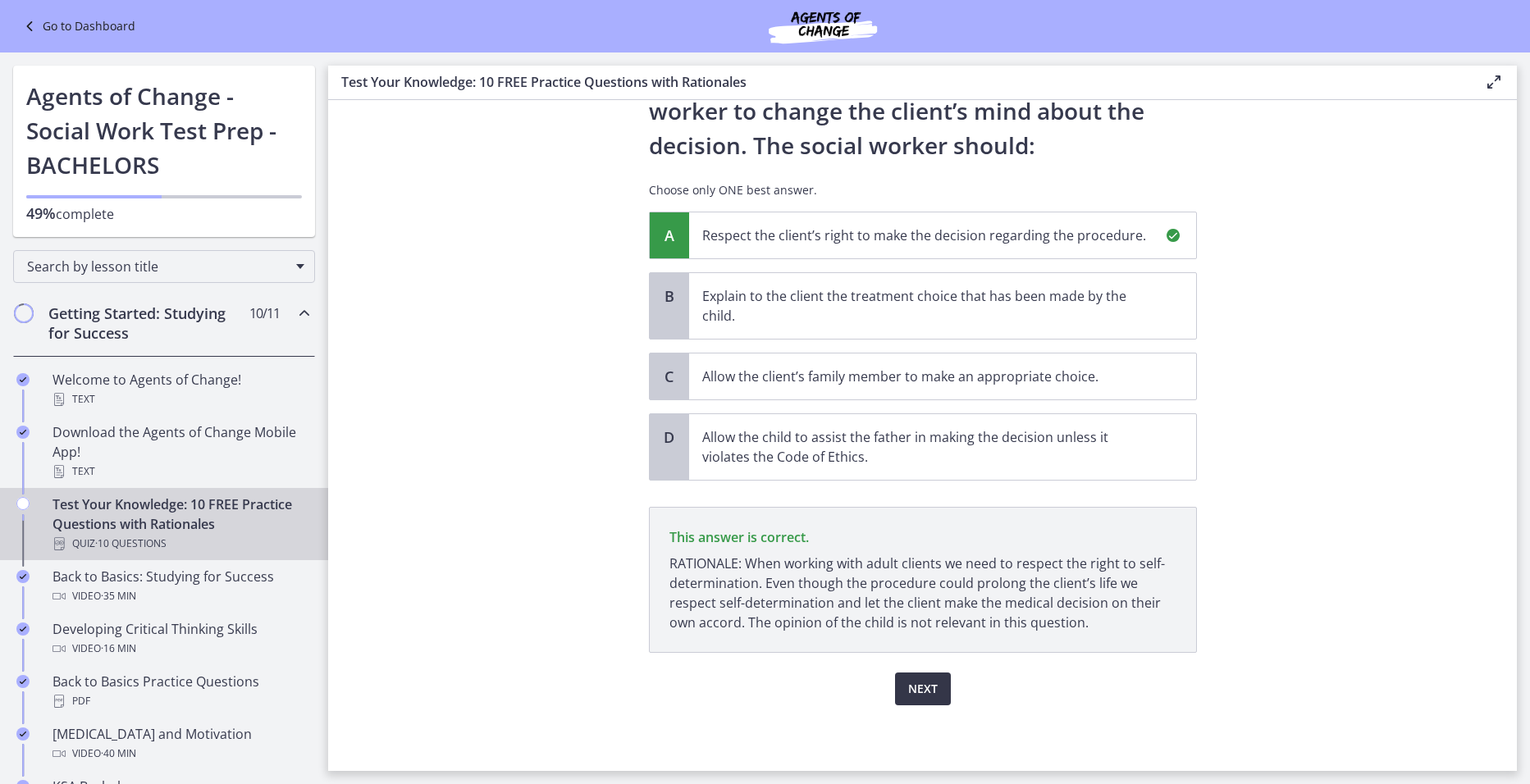
click at [926, 687] on span "Next" at bounding box center [923, 689] width 30 height 20
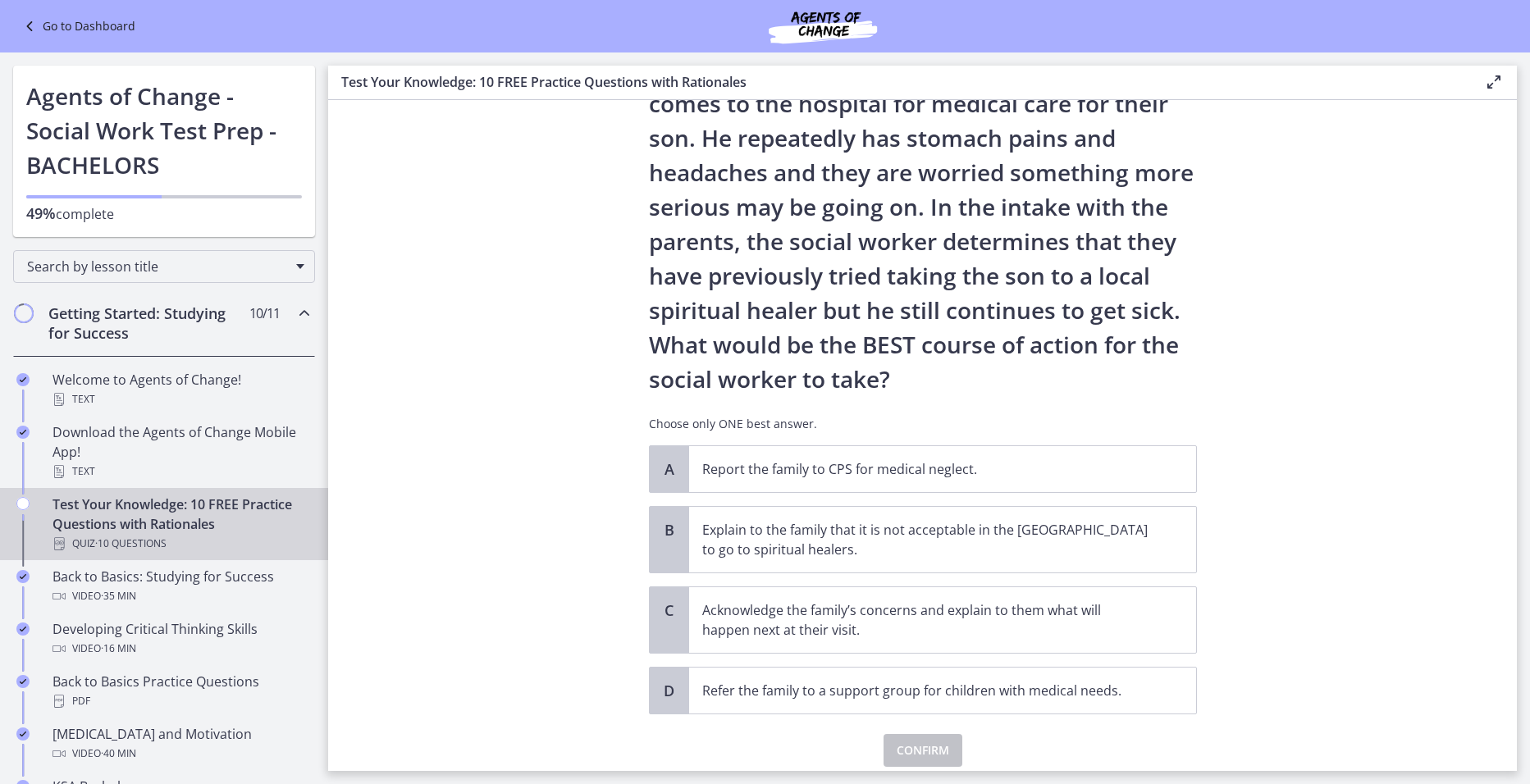
scroll to position [164, 0]
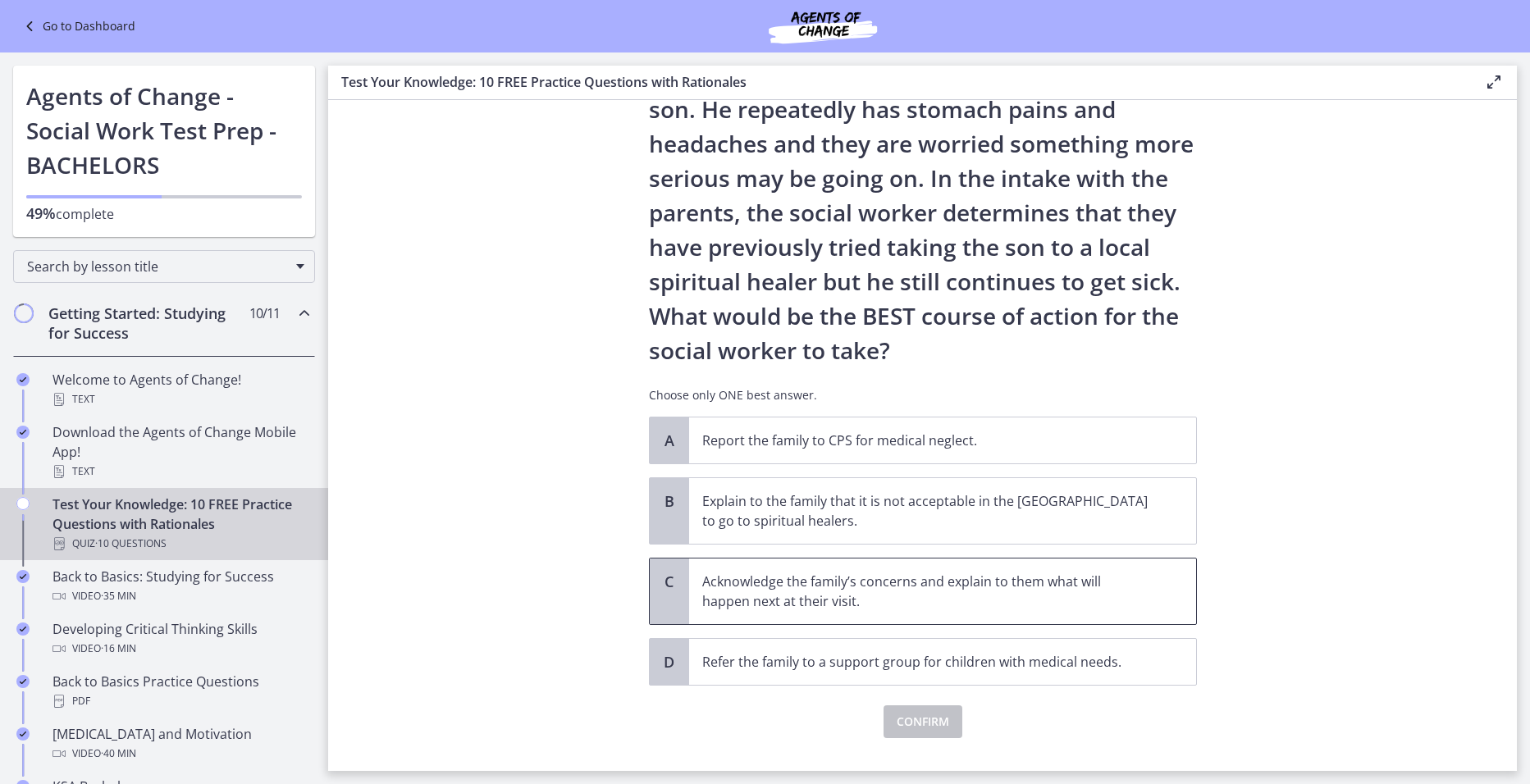
click at [966, 605] on p "Acknowledge the family’s concerns and explain to them what will happen next at …" at bounding box center [926, 591] width 448 height 40
click at [944, 720] on button "Confirm" at bounding box center [922, 722] width 79 height 33
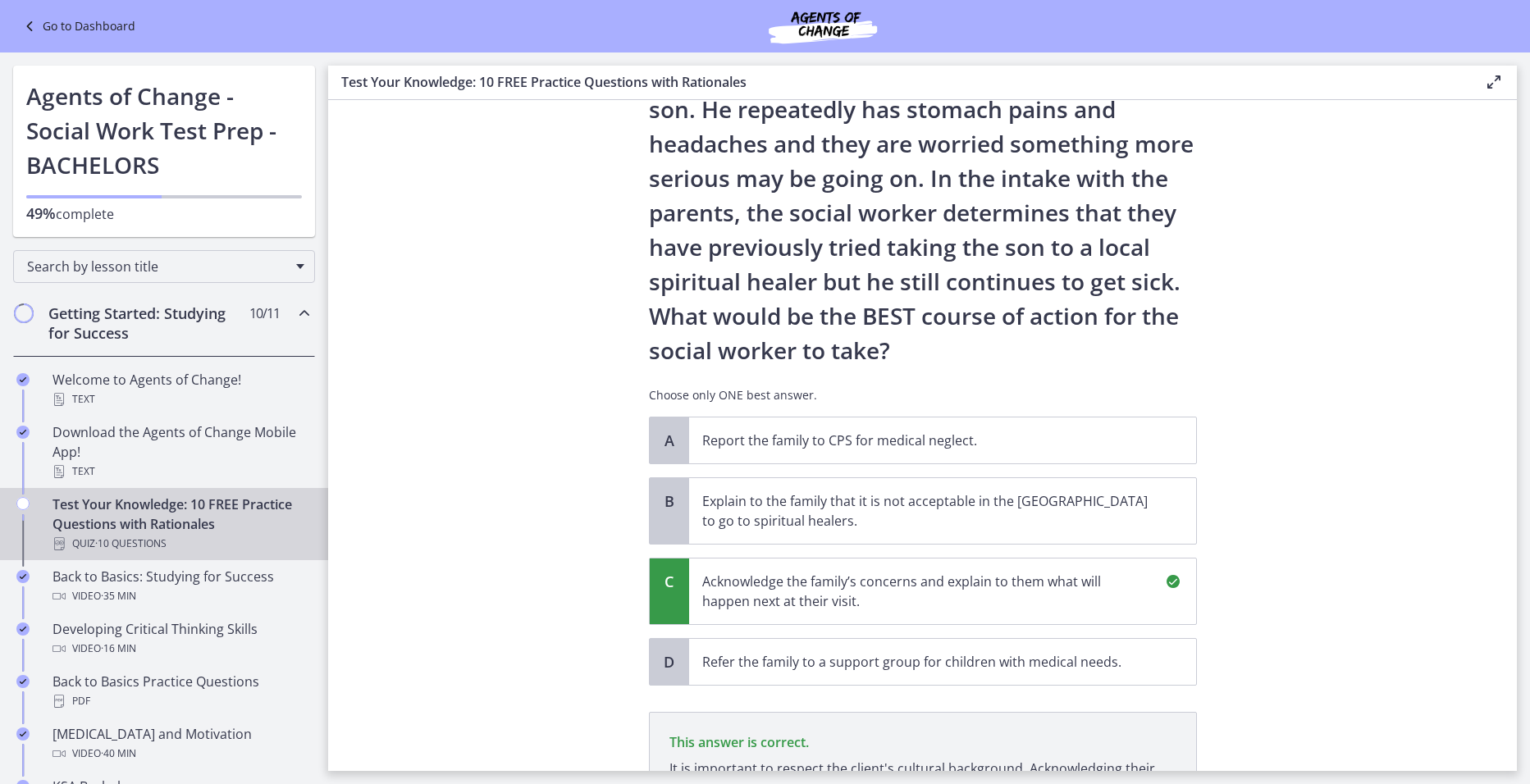
scroll to position [389, 0]
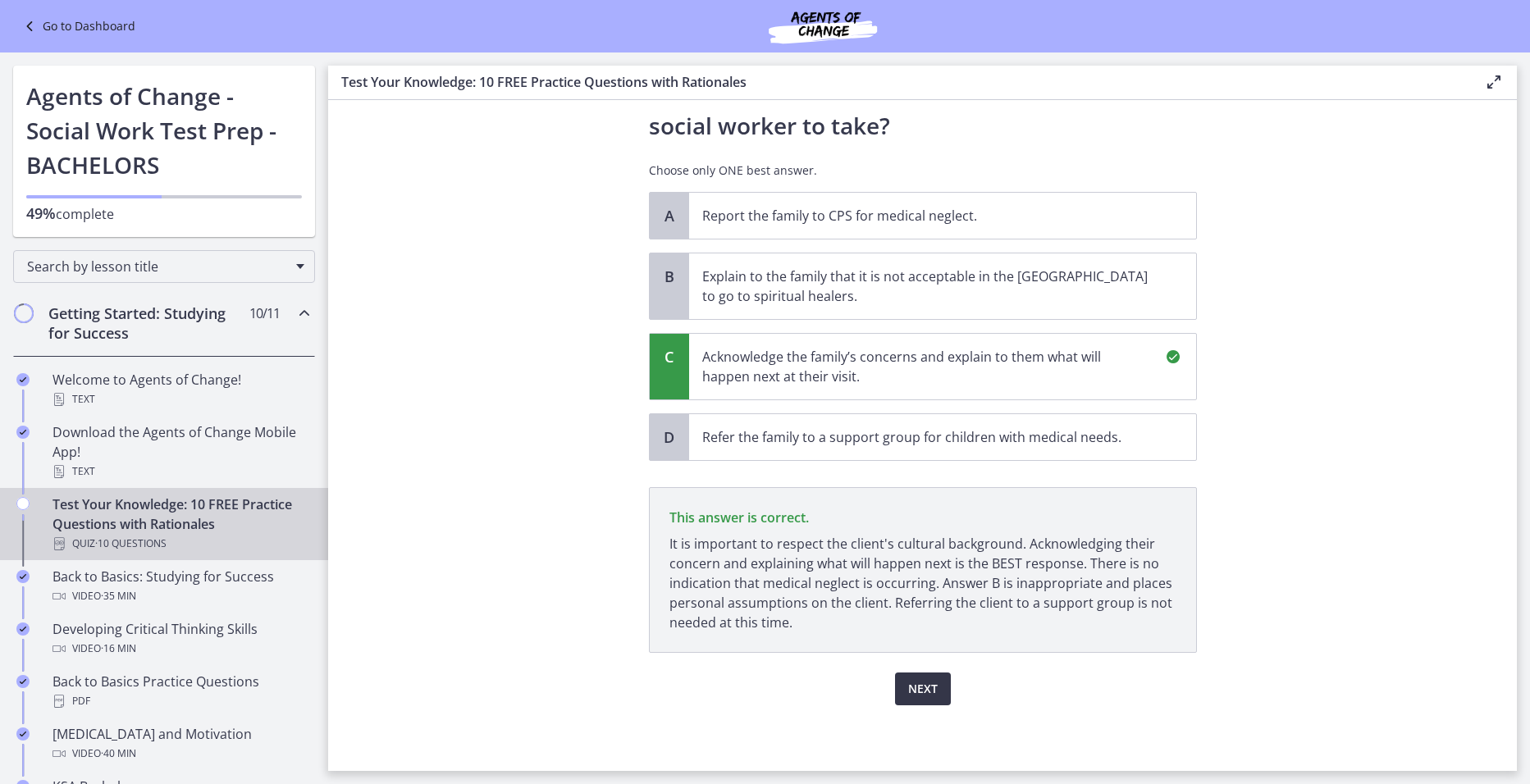
click at [917, 691] on span "Next" at bounding box center [923, 689] width 30 height 20
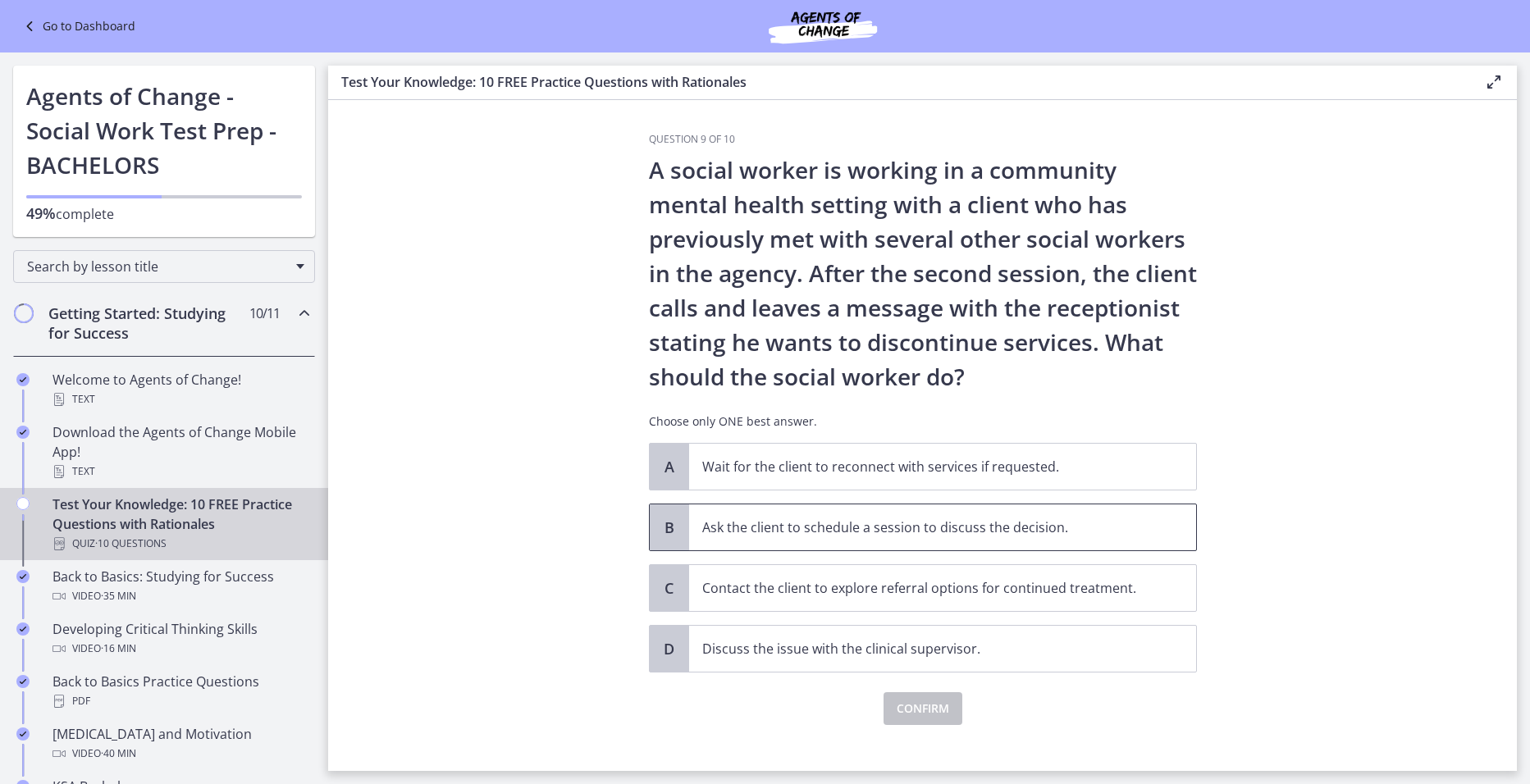
click at [922, 537] on p "Ask the client to schedule a session to discuss the decision." at bounding box center [926, 528] width 448 height 20
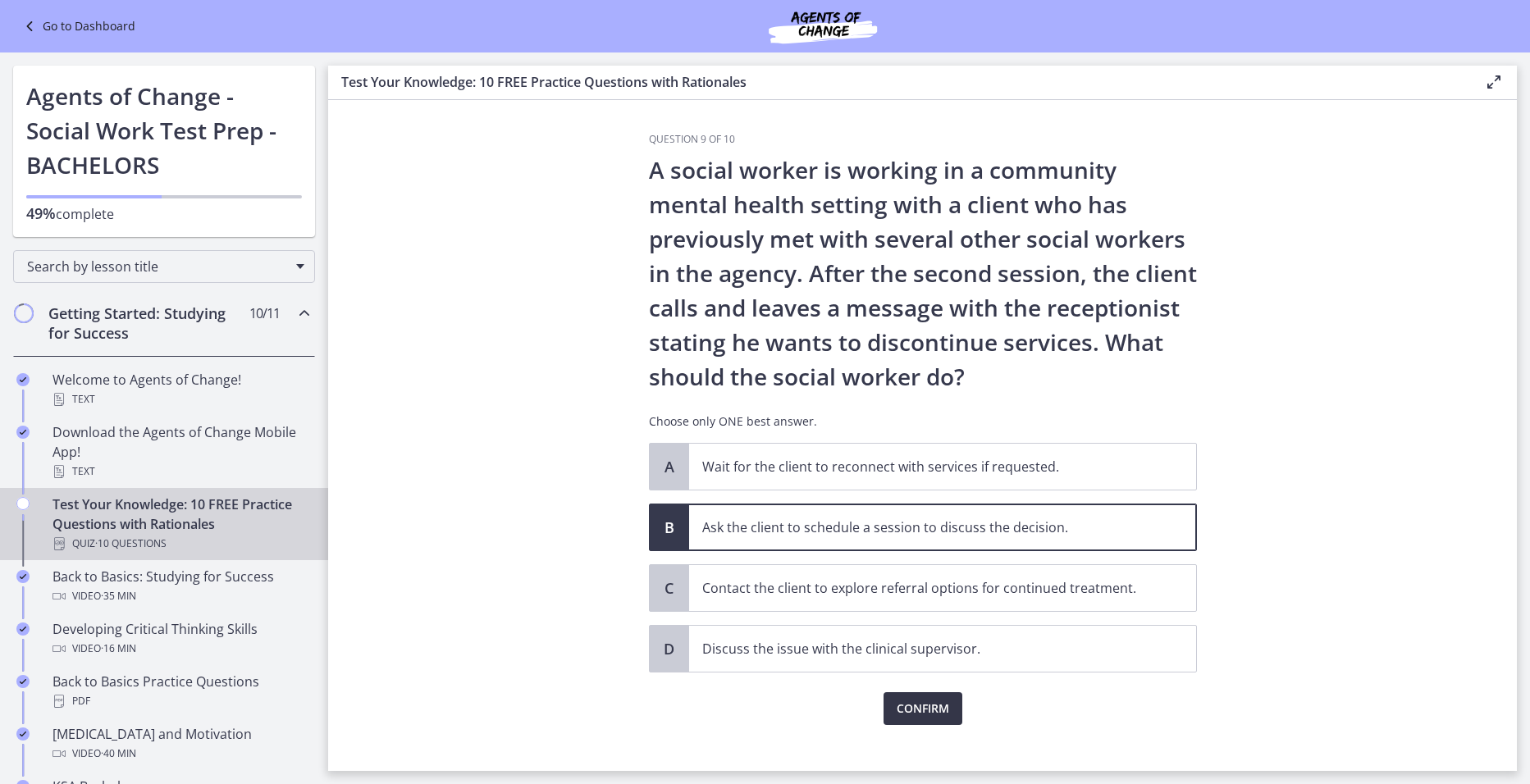
click at [920, 712] on span "Confirm" at bounding box center [922, 709] width 52 height 20
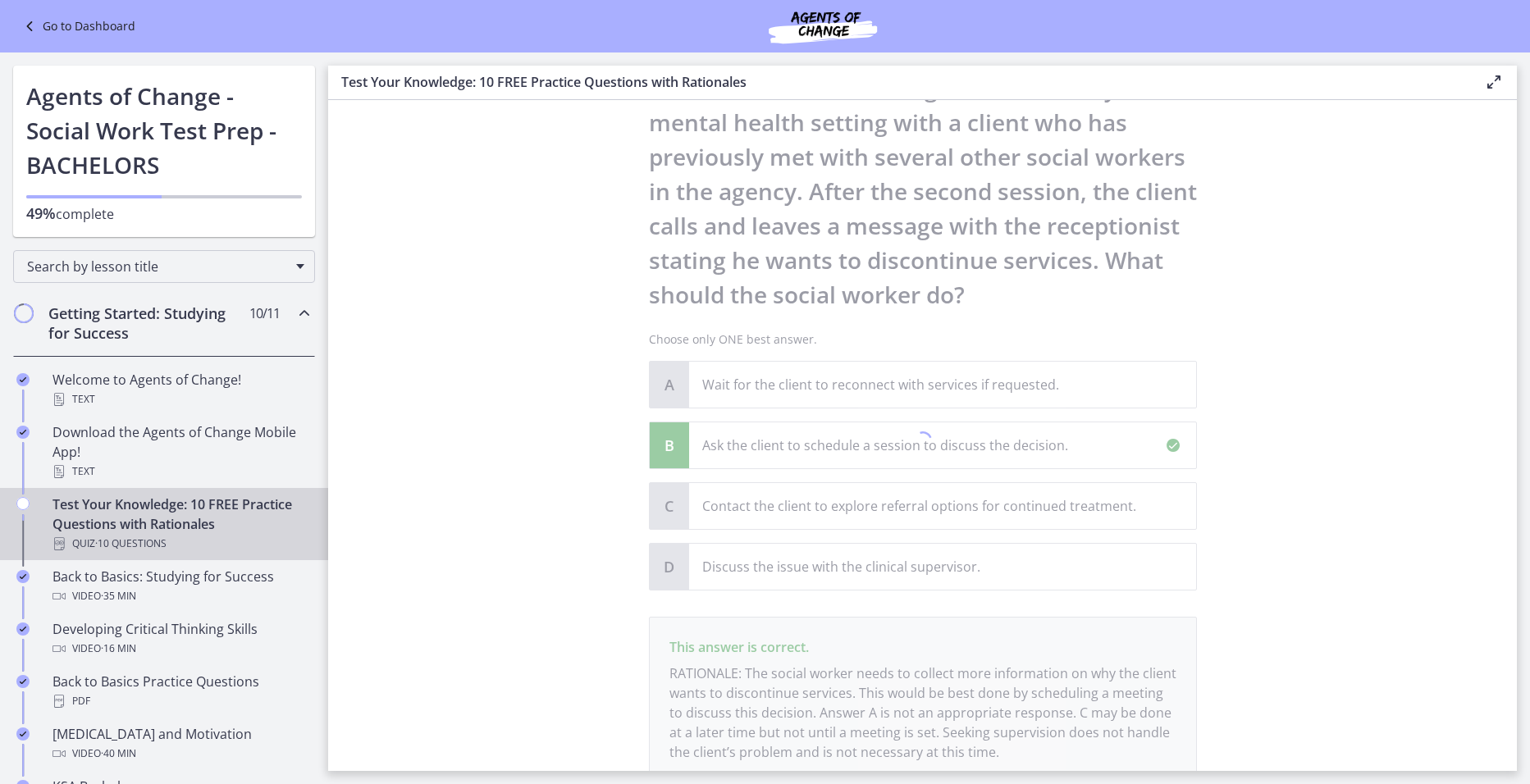
scroll to position [212, 0]
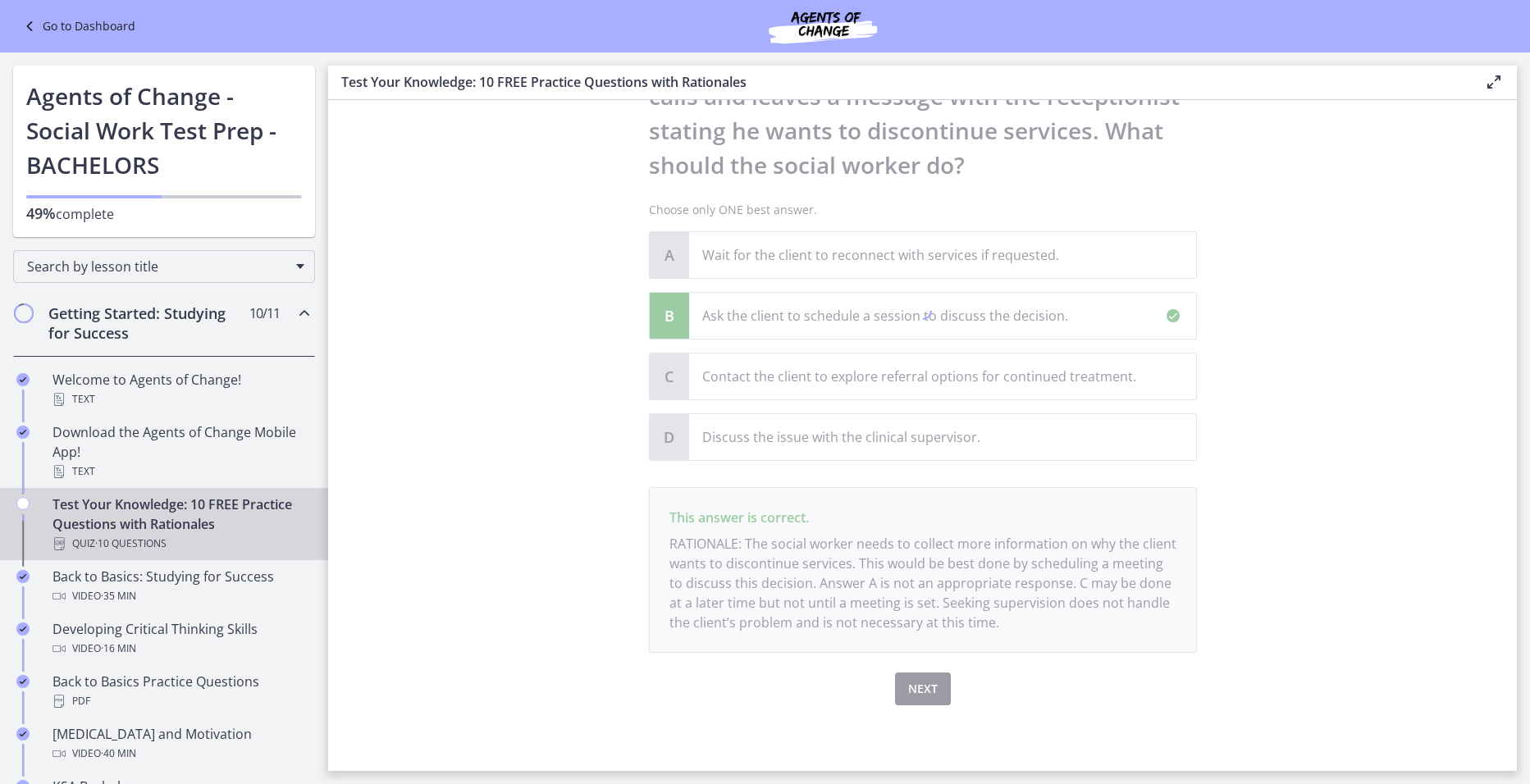
click at [1103, 676] on div at bounding box center [923, 313] width 548 height 784
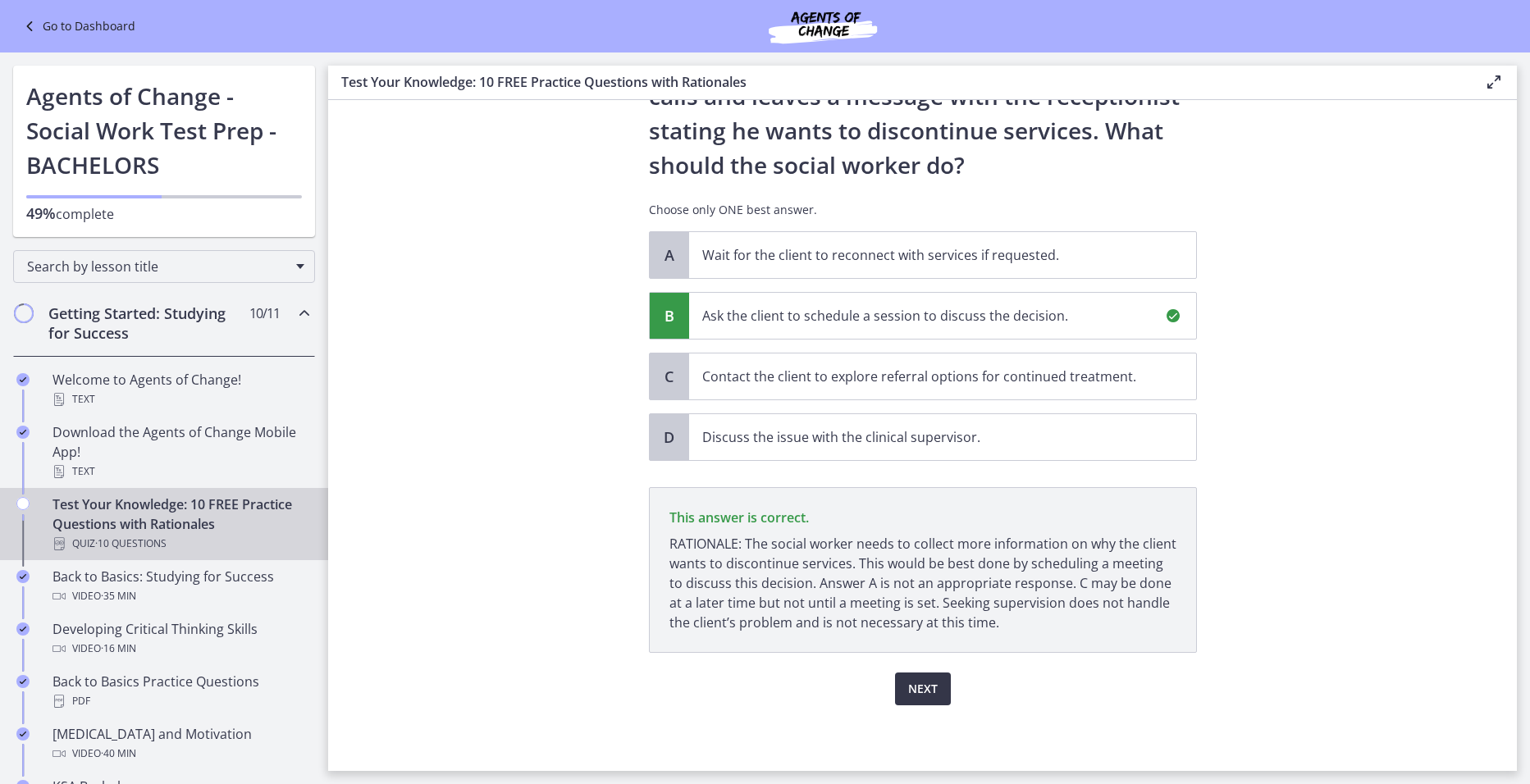
click at [927, 690] on span "Next" at bounding box center [923, 689] width 30 height 20
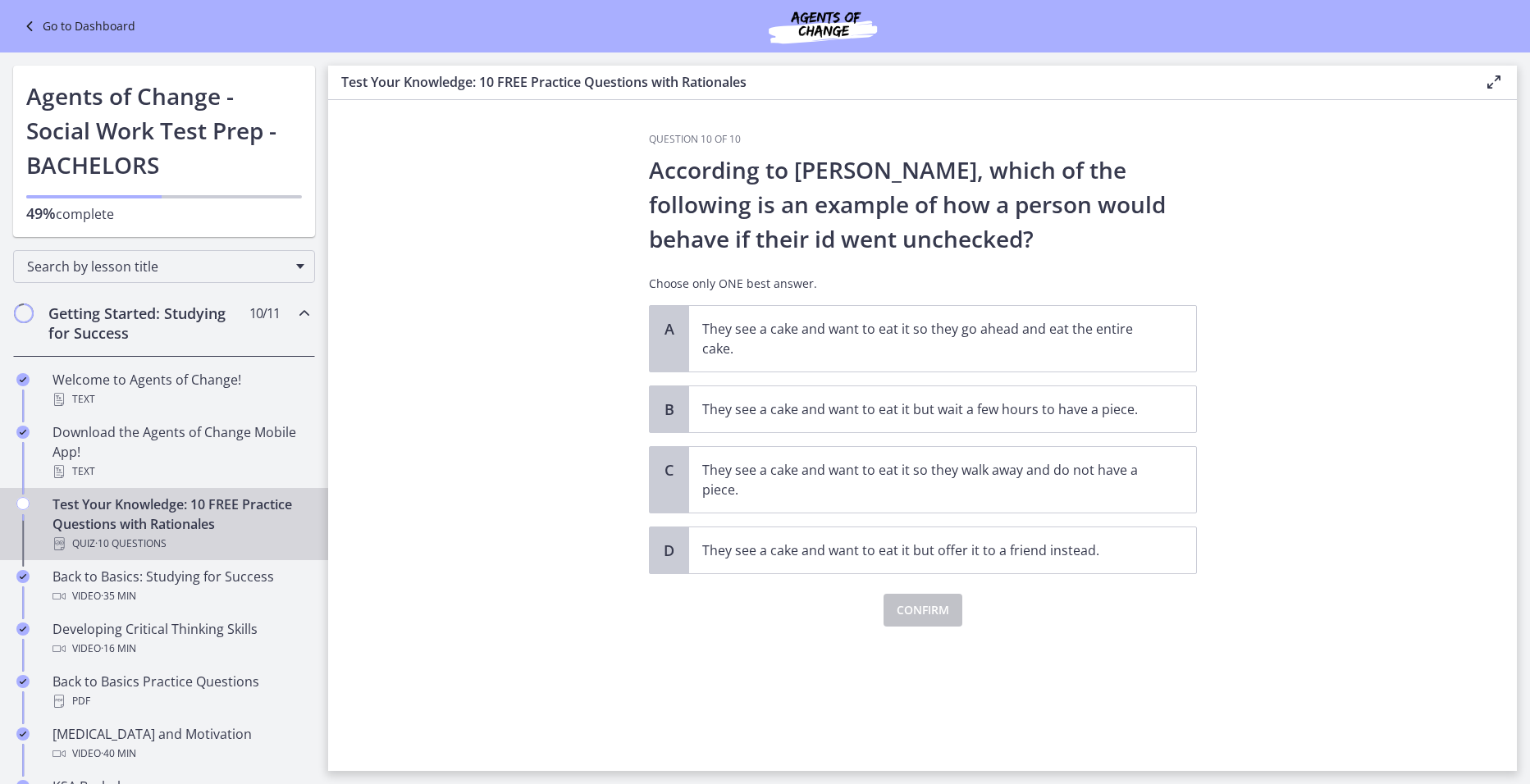
scroll to position [0, 0]
click at [934, 344] on p "They see a cake and want to eat it so they go ahead and eat the entire cake." at bounding box center [926, 339] width 448 height 40
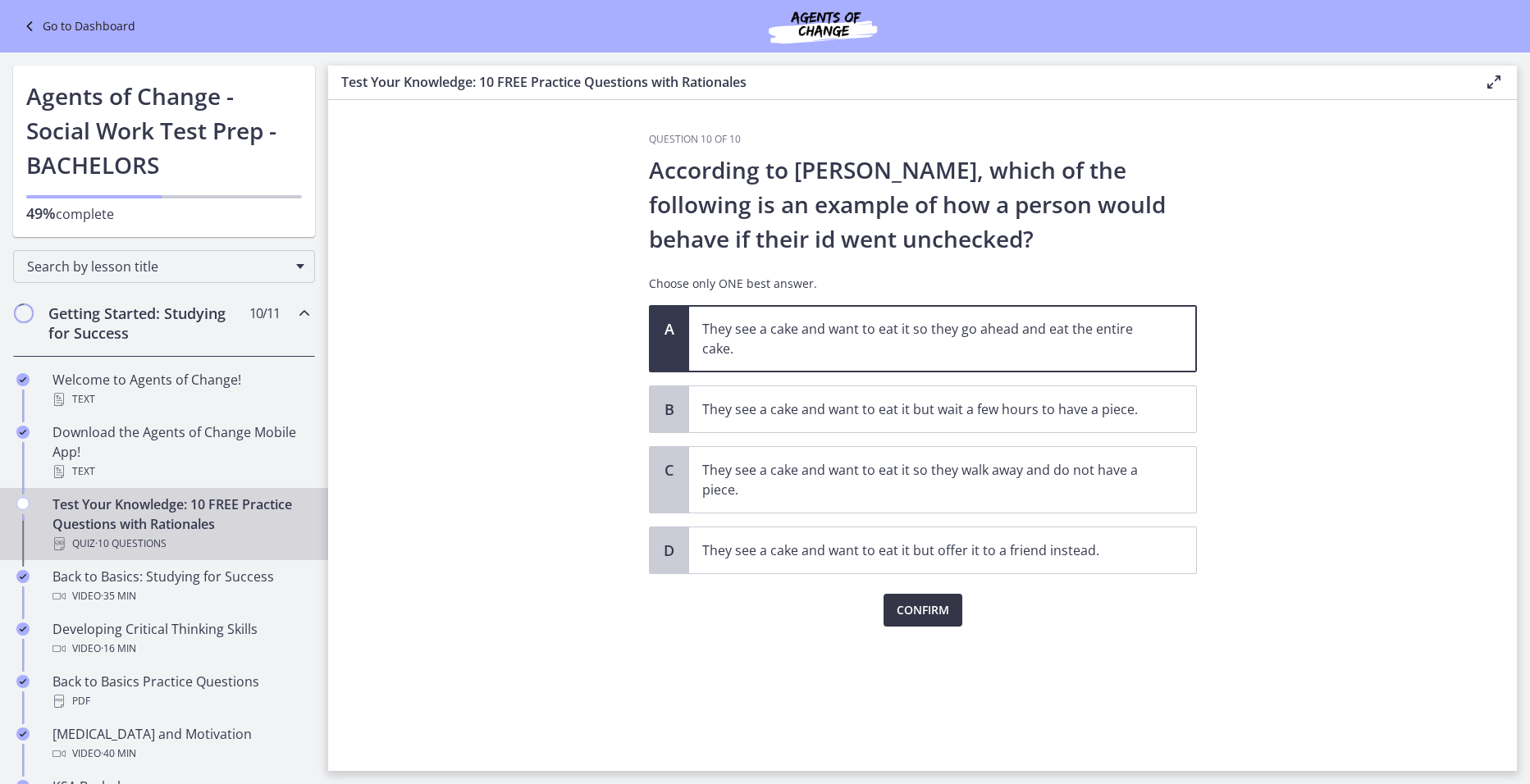
click at [929, 620] on button "Confirm" at bounding box center [922, 610] width 79 height 33
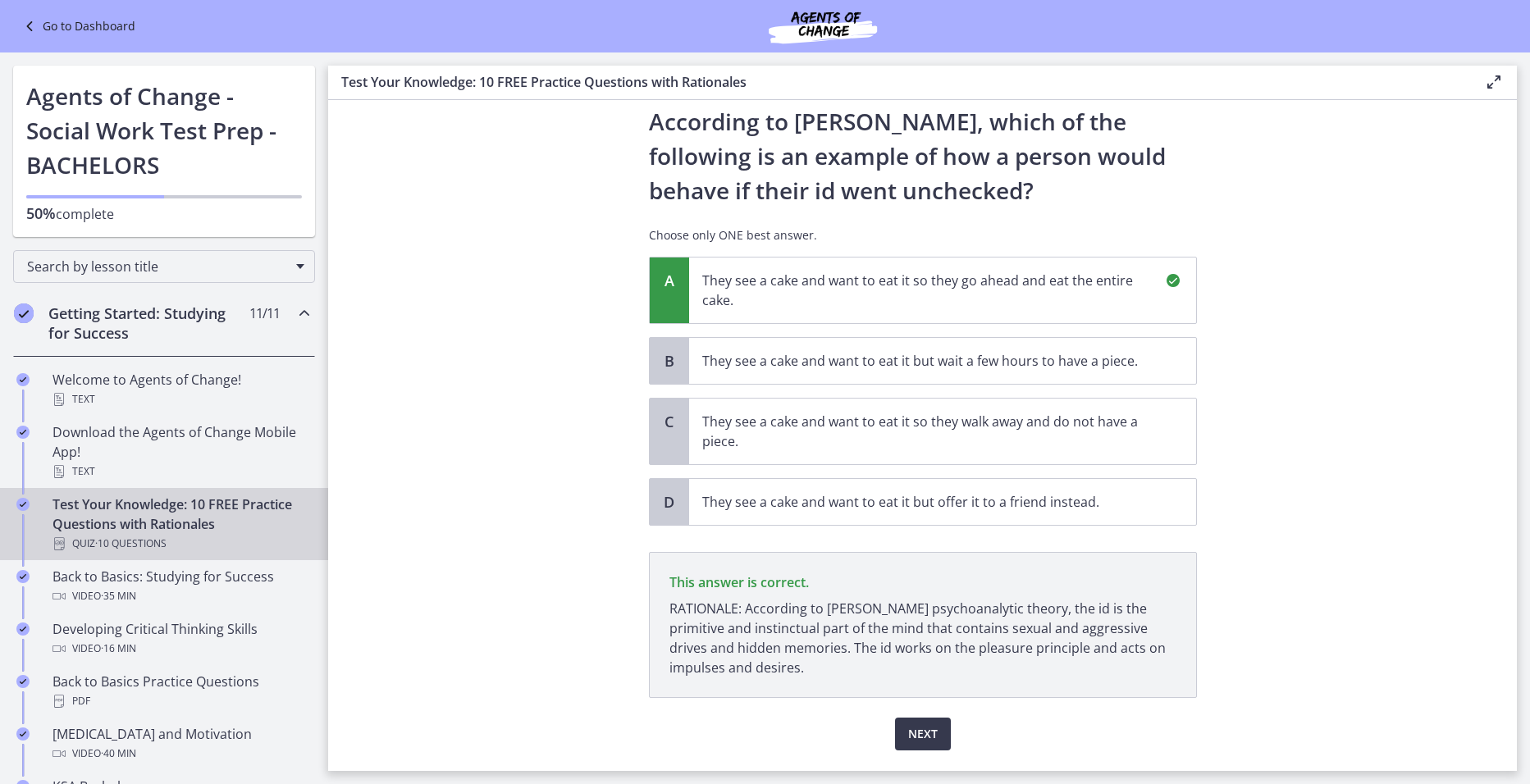
scroll to position [93, 0]
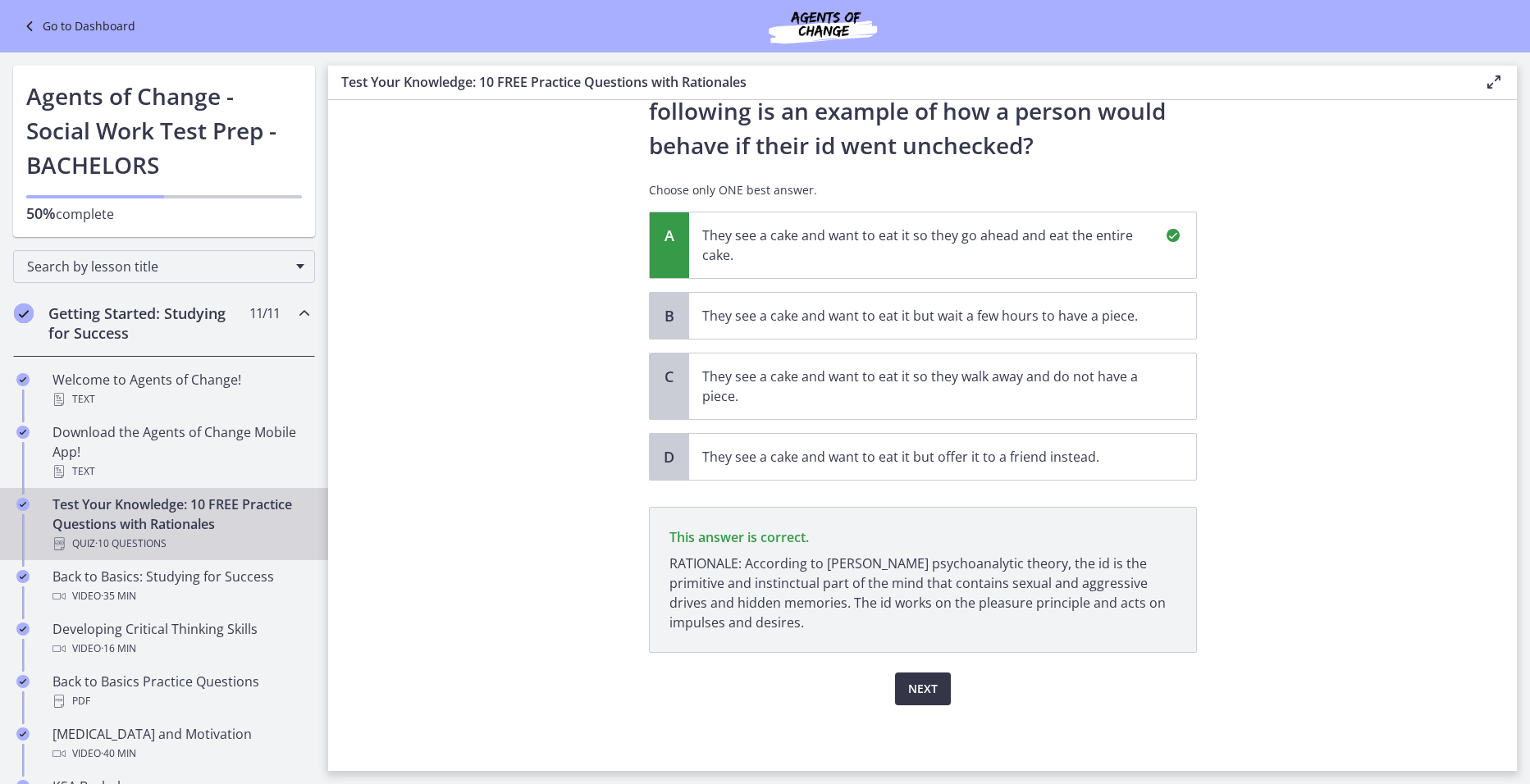
click at [912, 686] on span "Next" at bounding box center [923, 689] width 30 height 20
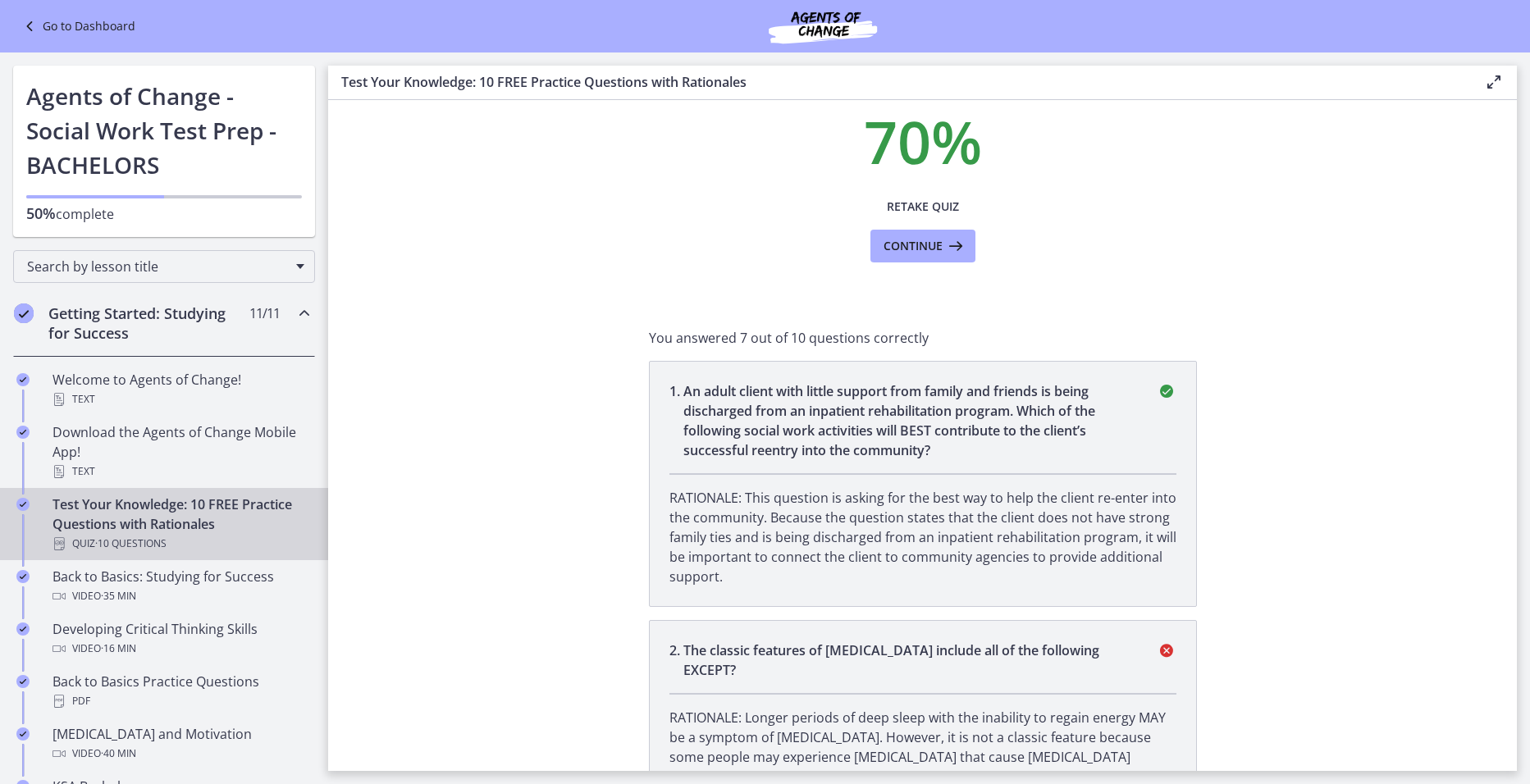
scroll to position [0, 0]
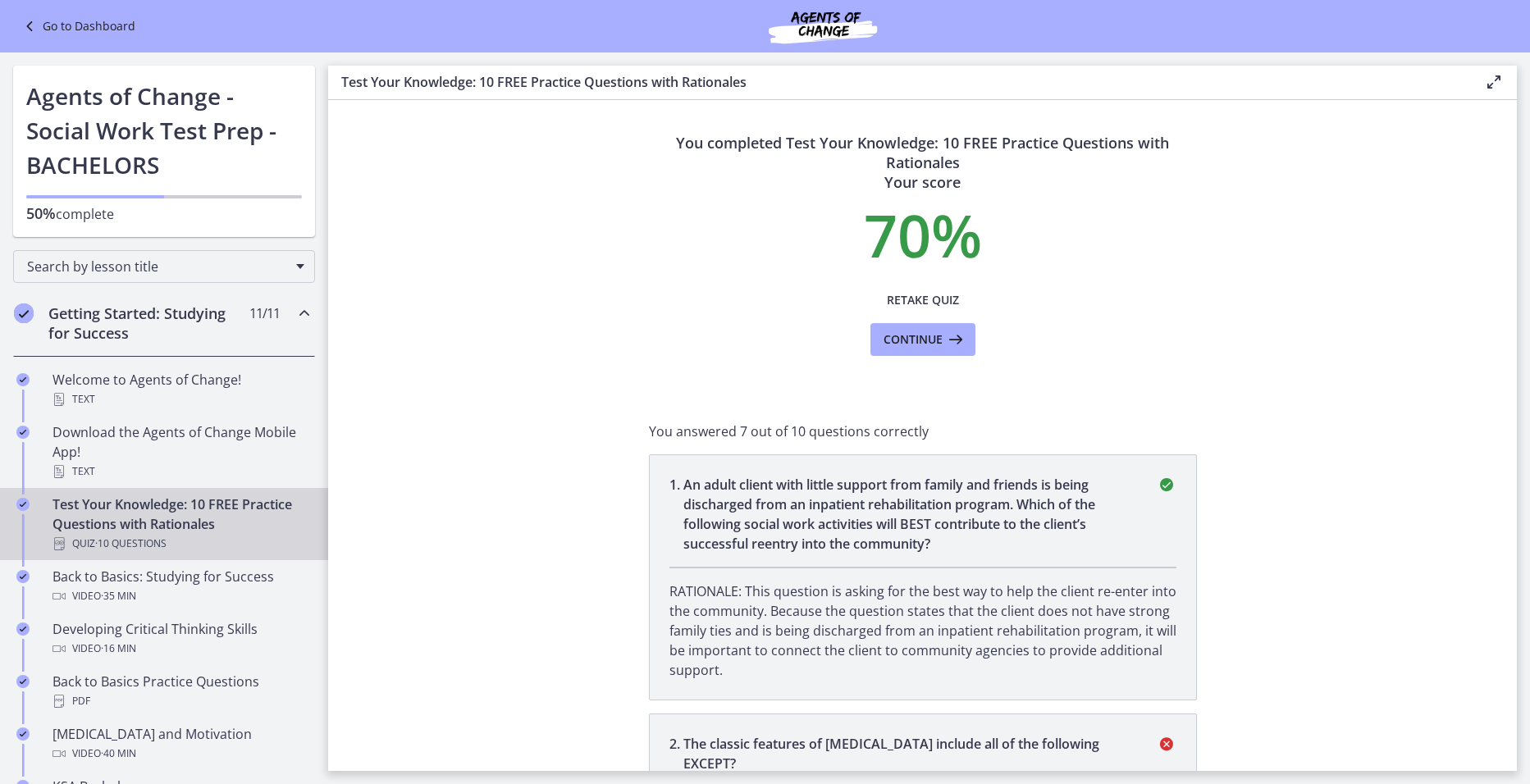
click at [901, 674] on p "RATIONALE: This question is asking for the best way to help the client re-enter…" at bounding box center [922, 630] width 507 height 98
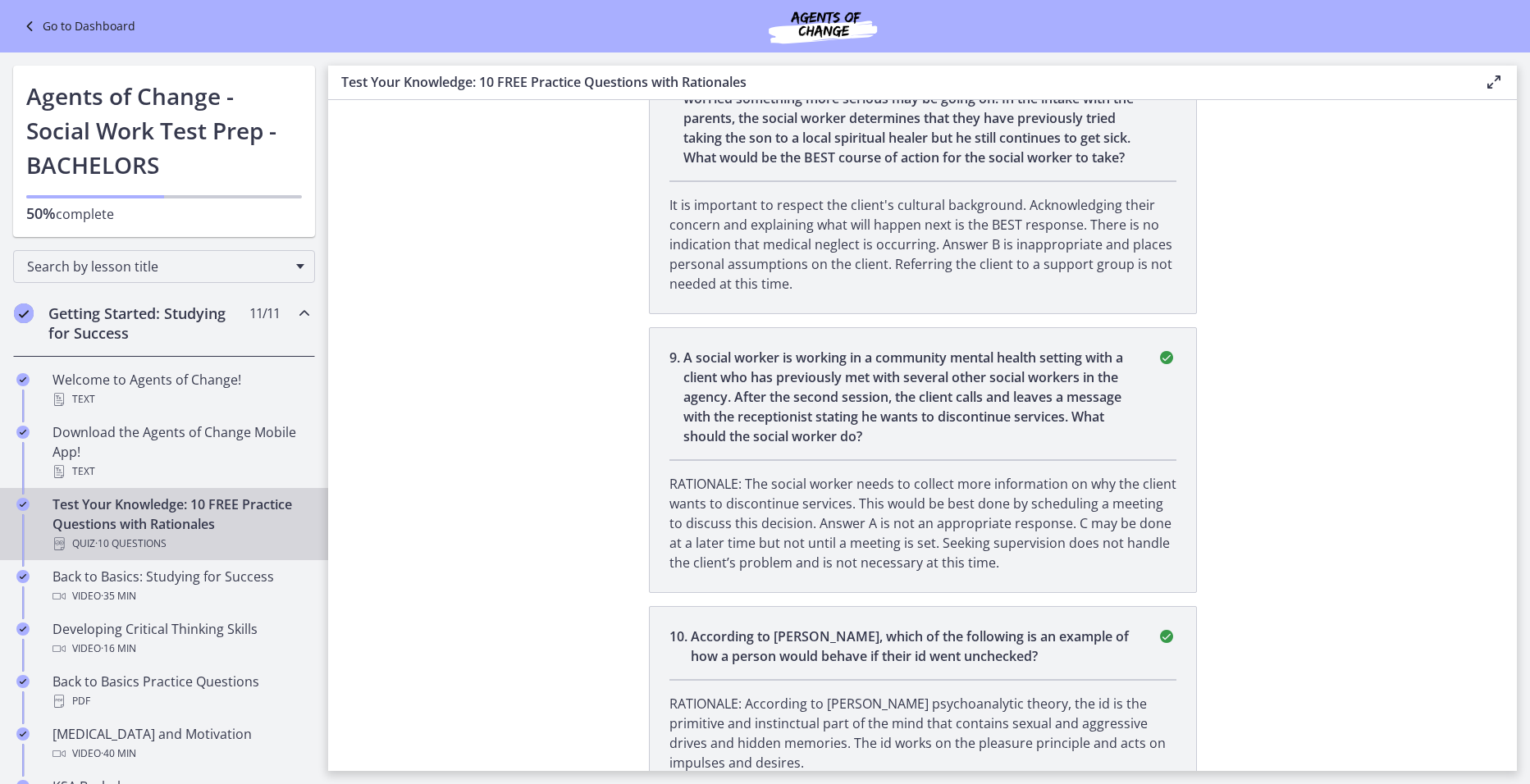
scroll to position [2249, 0]
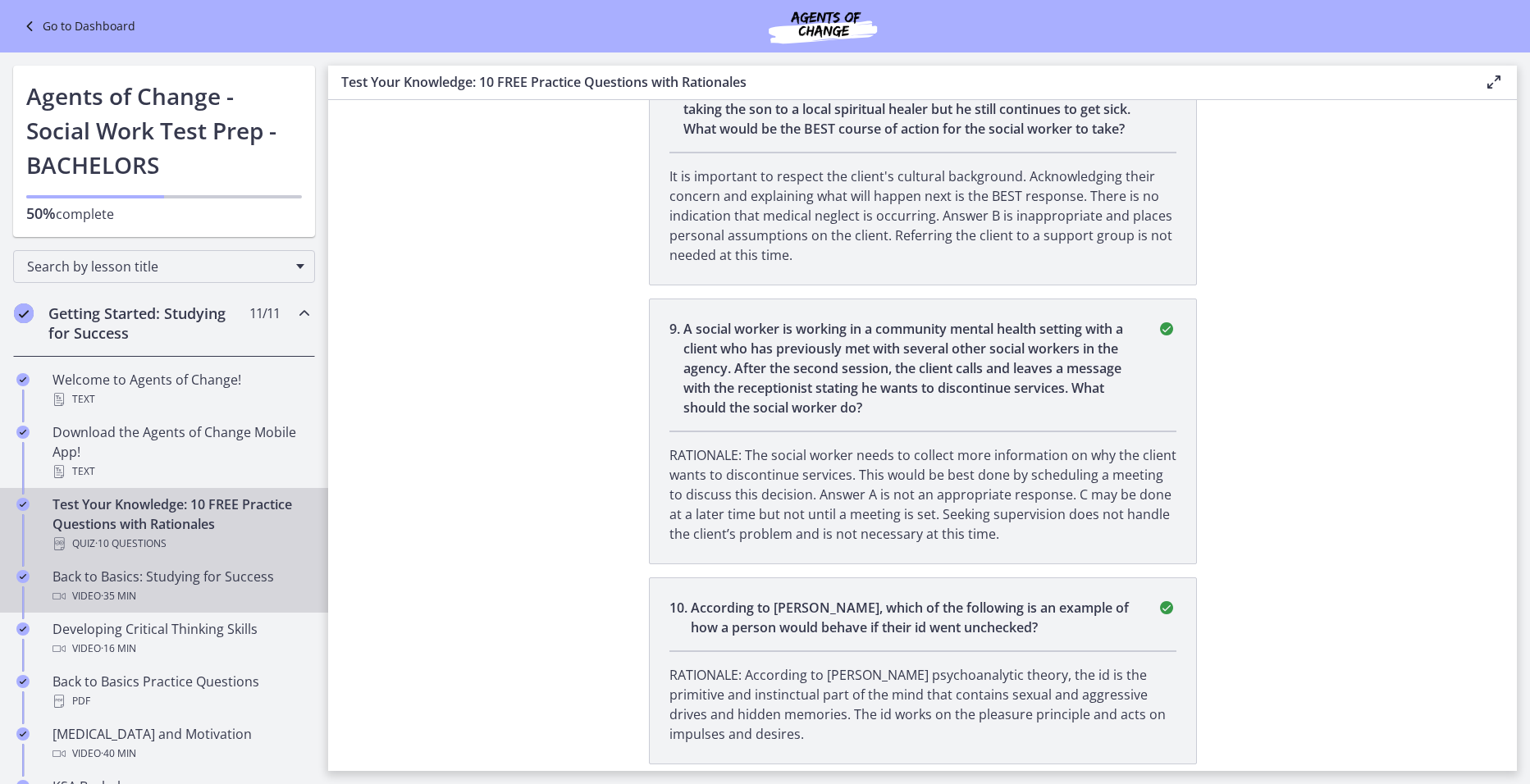
click at [211, 588] on div "Video · 35 min" at bounding box center [179, 596] width 256 height 20
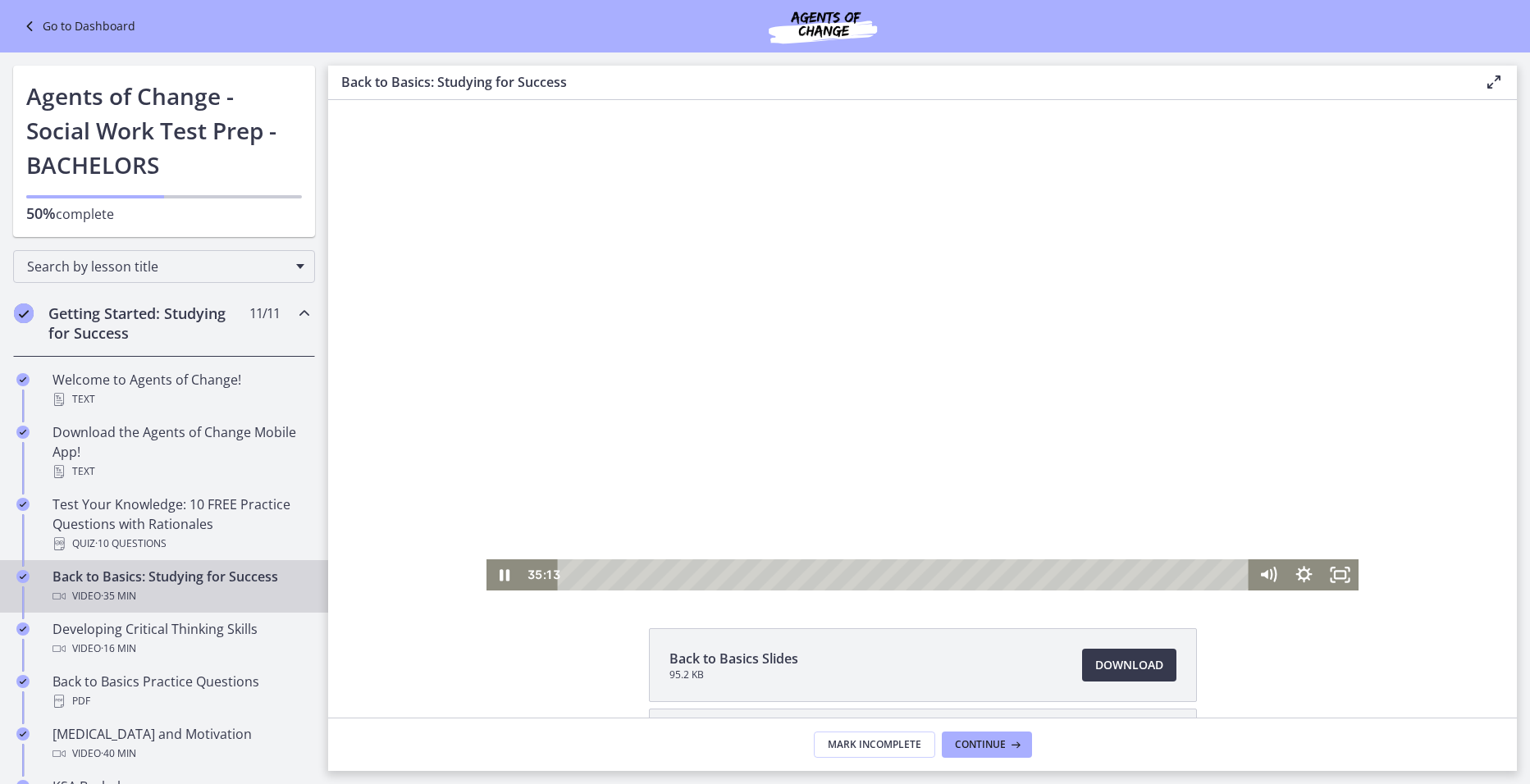
drag, startPoint x: 1222, startPoint y: 407, endPoint x: 1278, endPoint y: 536, distance: 140.6
click at [1223, 408] on div at bounding box center [922, 345] width 872 height 490
drag, startPoint x: 1334, startPoint y: 576, endPoint x: 1692, endPoint y: 738, distance: 392.9
click at [1334, 578] on icon "Fullscreen" at bounding box center [1340, 575] width 44 height 38
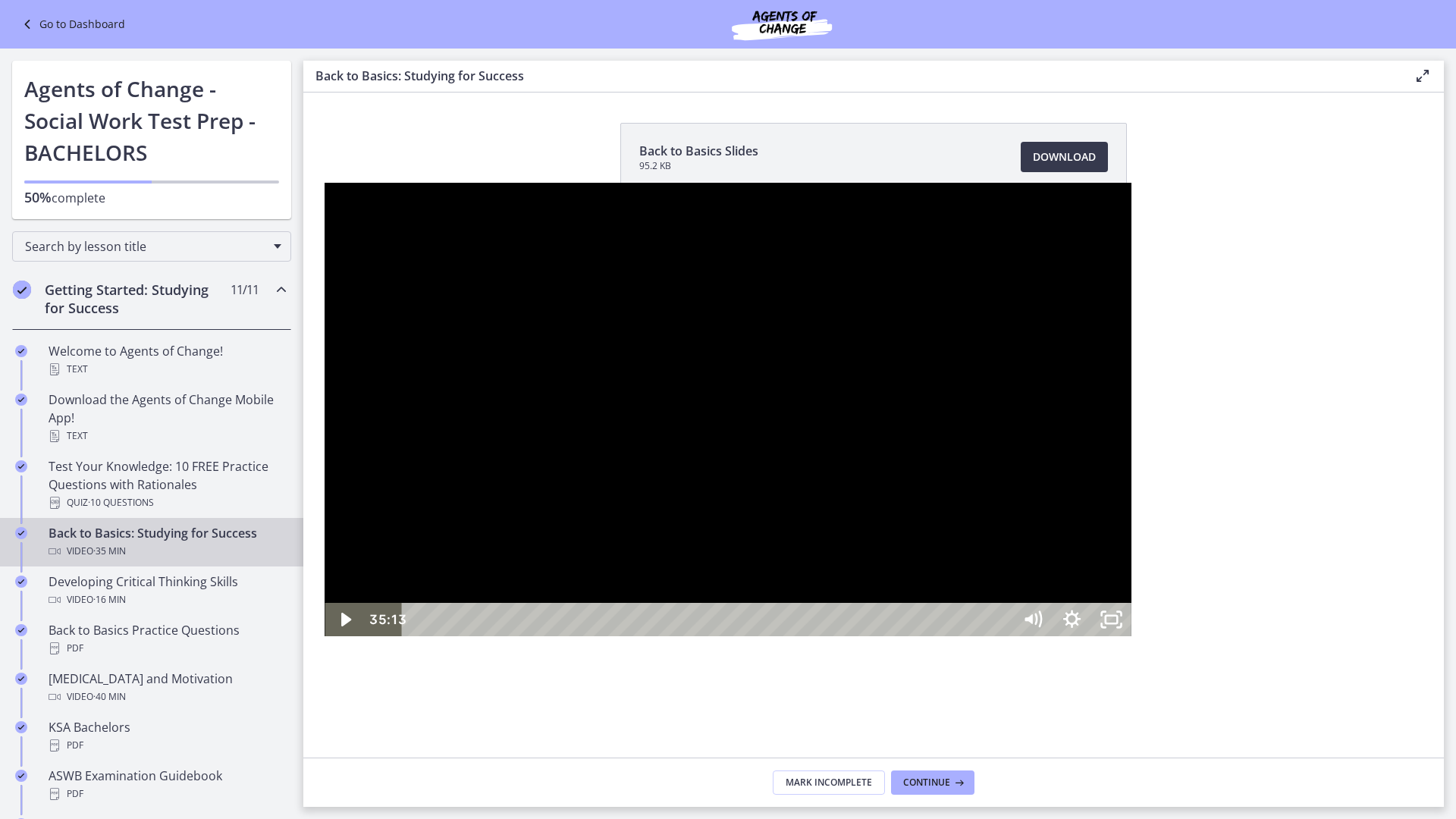
click at [744, 567] on div at bounding box center [728, 409] width 806 height 453
drag, startPoint x: 1328, startPoint y: 801, endPoint x: -151, endPoint y: 652, distance: 1486.5
click at [0, 652] on html "Click for sound @keyframes VOLUME_SMALL_WAVE_FLASH { 0% { opacity: 0; } 33% { o…" at bounding box center [728, 409] width 1456 height 819
click at [886, 183] on div at bounding box center [728, 409] width 806 height 453
click at [1119, 624] on rect "Unfullscreen" at bounding box center [1111, 619] width 15 height 9
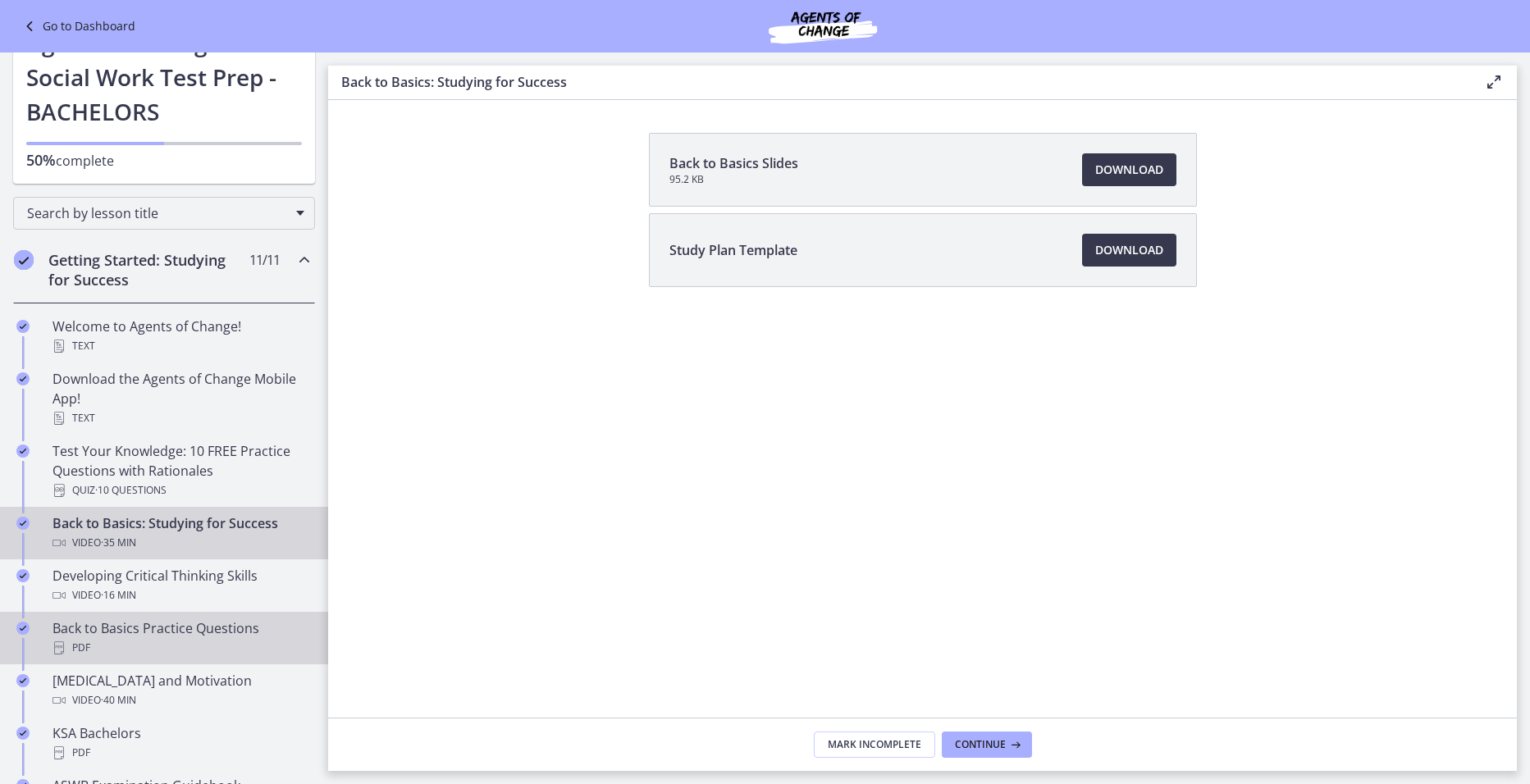
scroll to position [82, 0]
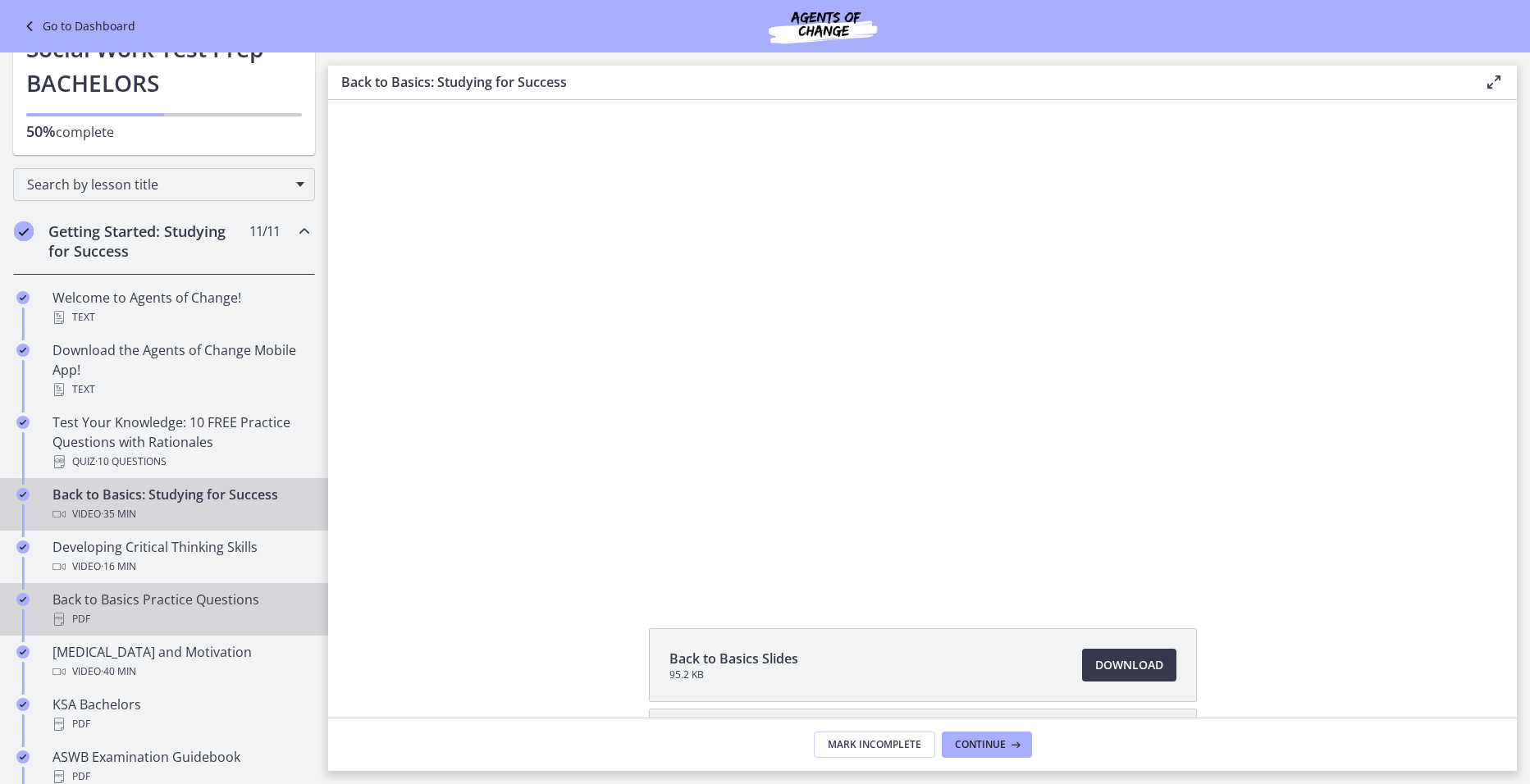
click at [230, 586] on link "Back to Basics Practice Questions PDF" at bounding box center [164, 609] width 328 height 52
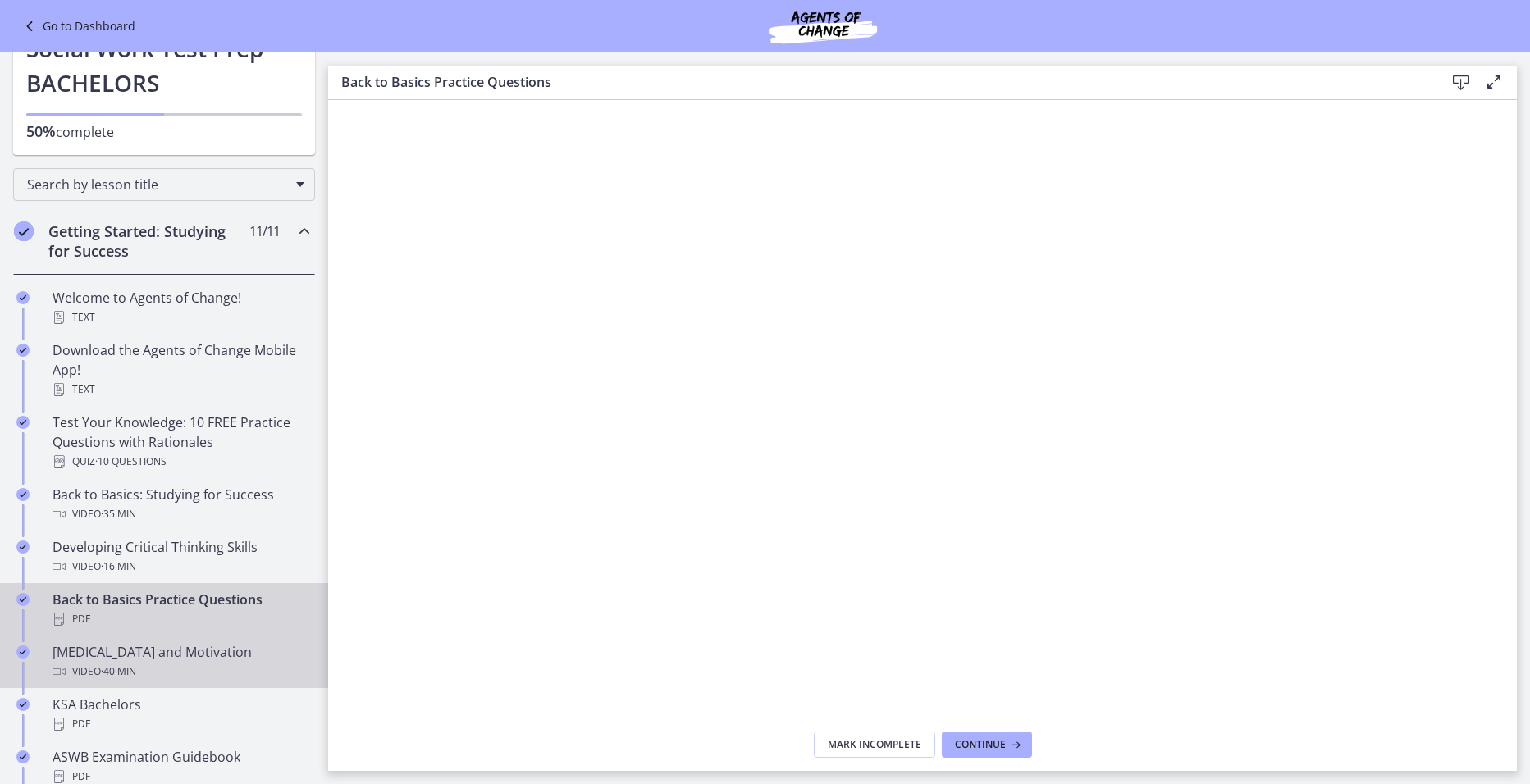
click at [231, 671] on div "Video · 40 min" at bounding box center [179, 672] width 256 height 20
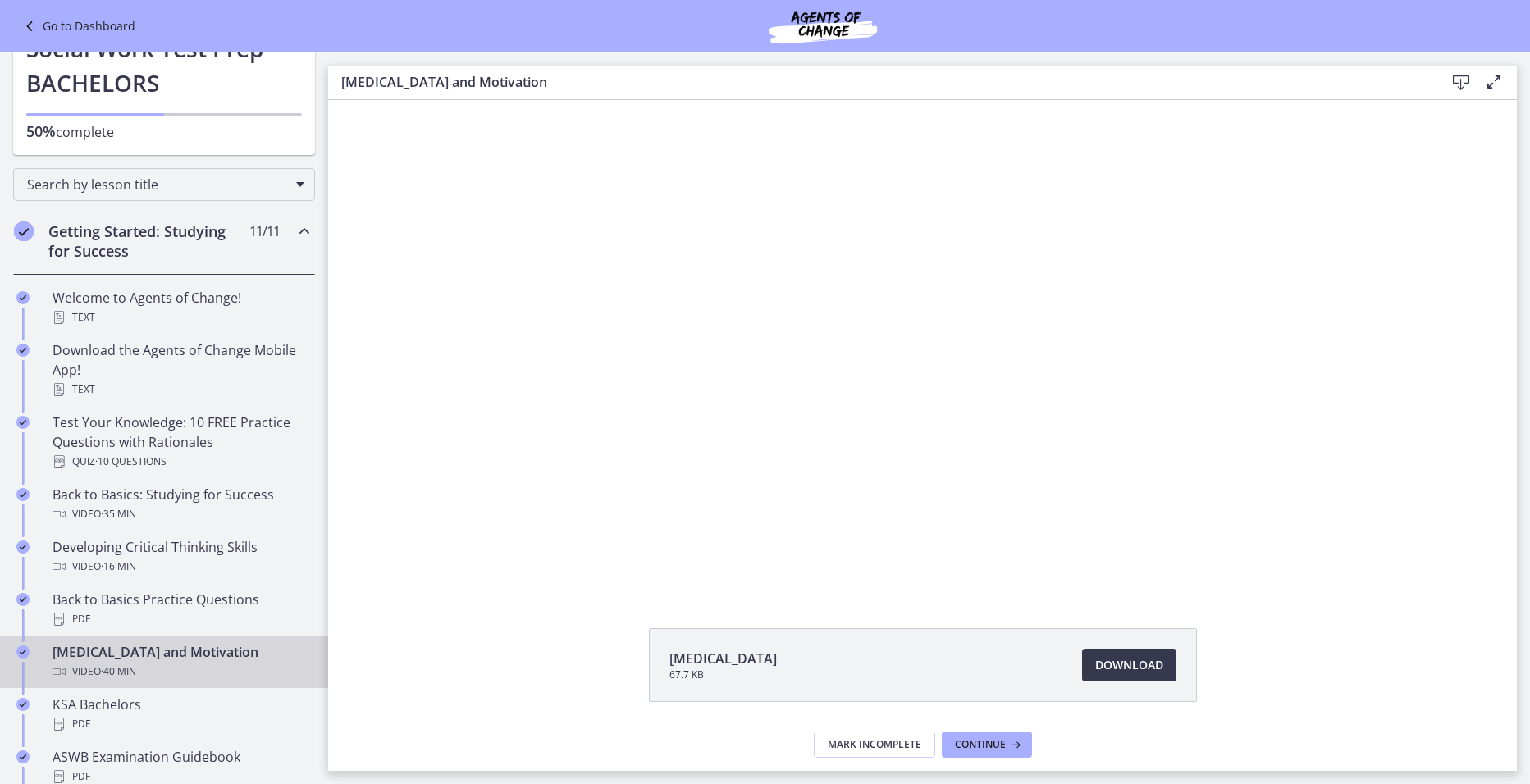
click at [1009, 506] on div at bounding box center [922, 345] width 872 height 490
